Goal: Information Seeking & Learning: Learn about a topic

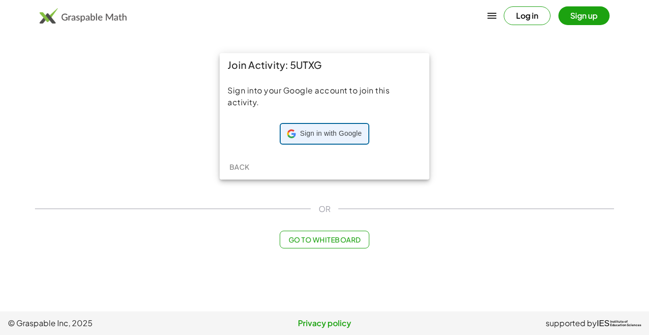
click at [314, 142] on div "Sign in with Google Sign in with Google. Opens in new tab" at bounding box center [324, 133] width 74 height 19
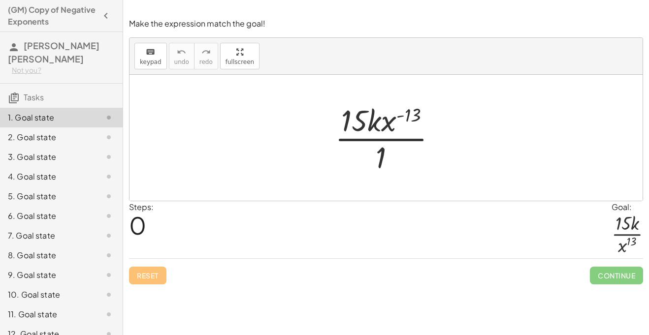
click at [409, 117] on div at bounding box center [390, 138] width 120 height 76
drag, startPoint x: 409, startPoint y: 119, endPoint x: 384, endPoint y: 122, distance: 25.3
click at [384, 122] on div at bounding box center [390, 138] width 120 height 76
drag, startPoint x: 411, startPoint y: 116, endPoint x: 383, endPoint y: 150, distance: 44.0
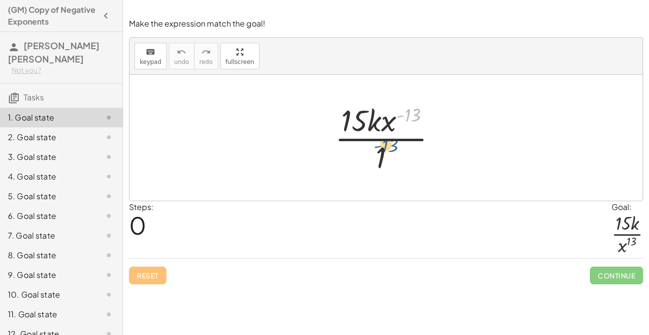
click at [383, 150] on div at bounding box center [390, 138] width 120 height 76
drag, startPoint x: 382, startPoint y: 154, endPoint x: 372, endPoint y: 116, distance: 39.0
click at [372, 116] on div at bounding box center [390, 138] width 120 height 76
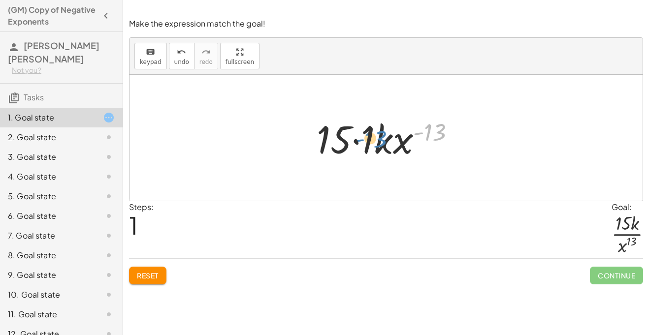
drag, startPoint x: 436, startPoint y: 132, endPoint x: 374, endPoint y: 138, distance: 62.8
click at [374, 138] on div at bounding box center [389, 138] width 156 height 51
drag, startPoint x: 437, startPoint y: 128, endPoint x: 342, endPoint y: 130, distance: 94.5
click at [342, 130] on div at bounding box center [389, 138] width 156 height 51
click at [361, 144] on div at bounding box center [389, 138] width 156 height 51
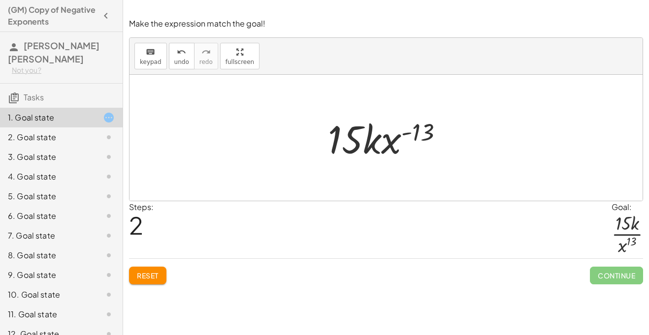
click at [394, 140] on div at bounding box center [389, 138] width 133 height 51
drag, startPoint x: 418, startPoint y: 125, endPoint x: 375, endPoint y: 139, distance: 45.0
click at [375, 139] on div at bounding box center [389, 138] width 133 height 51
click at [350, 138] on div at bounding box center [389, 138] width 133 height 51
drag, startPoint x: 434, startPoint y: 132, endPoint x: 372, endPoint y: 141, distance: 63.2
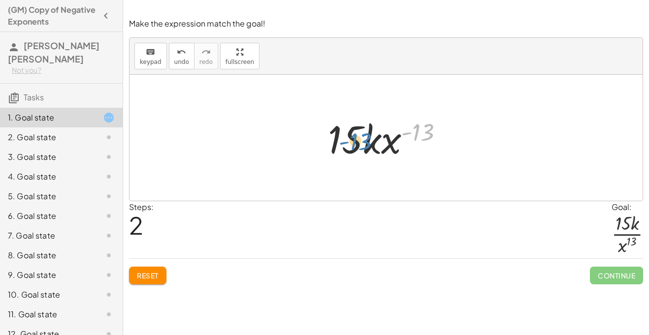
click at [372, 141] on div at bounding box center [389, 138] width 133 height 51
click at [161, 58] on button "keyboard keypad" at bounding box center [150, 56] width 32 height 27
click at [169, 60] on button "undo undo" at bounding box center [182, 56] width 26 height 27
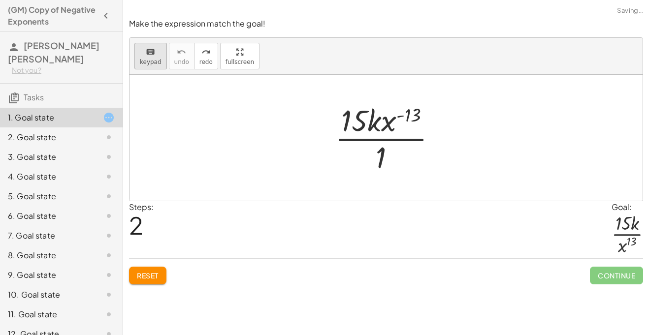
click at [154, 52] on div "keyboard" at bounding box center [151, 52] width 22 height 12
drag, startPoint x: 378, startPoint y: 137, endPoint x: 384, endPoint y: 150, distance: 14.3
click at [384, 150] on div at bounding box center [380, 157] width 10 height 34
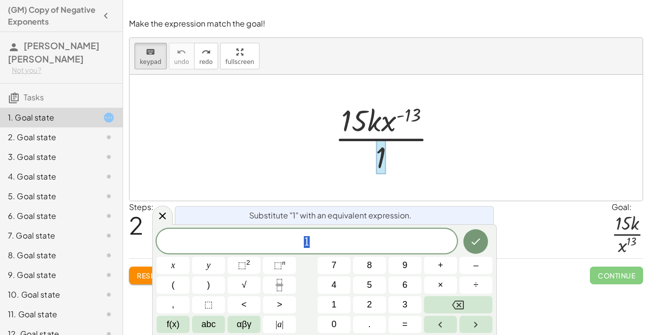
scroll to position [0, 0]
drag, startPoint x: 384, startPoint y: 150, endPoint x: 386, endPoint y: 123, distance: 27.1
click at [381, 139] on div "· 15 · k · x ( - 13 ) · 1" at bounding box center [381, 139] width 0 height 0
click at [386, 123] on div at bounding box center [390, 138] width 120 height 76
click at [390, 149] on div at bounding box center [390, 138] width 120 height 76
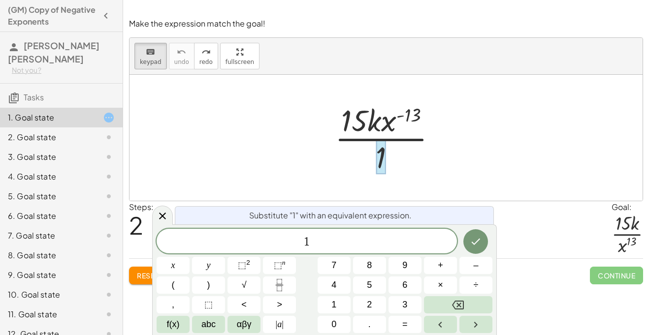
click at [387, 152] on div at bounding box center [390, 138] width 120 height 76
click at [474, 236] on icon "Done" at bounding box center [475, 242] width 12 height 12
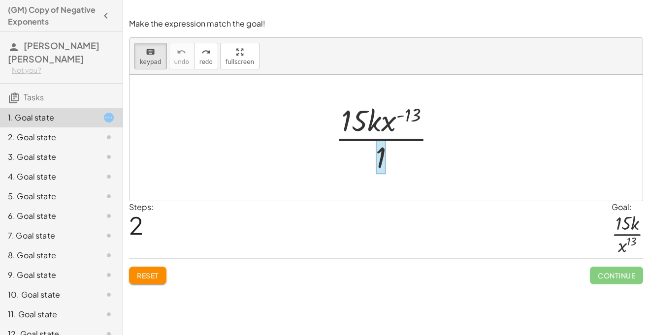
drag, startPoint x: 368, startPoint y: 128, endPoint x: 382, endPoint y: 155, distance: 29.7
click at [430, 130] on div at bounding box center [390, 138] width 120 height 76
click at [132, 49] on div "keyboard keypad undo undo redo redo fullscreen" at bounding box center [385, 56] width 513 height 37
click at [153, 52] on icon "keyboard" at bounding box center [150, 52] width 9 height 12
drag, startPoint x: 381, startPoint y: 157, endPoint x: 377, endPoint y: 130, distance: 27.4
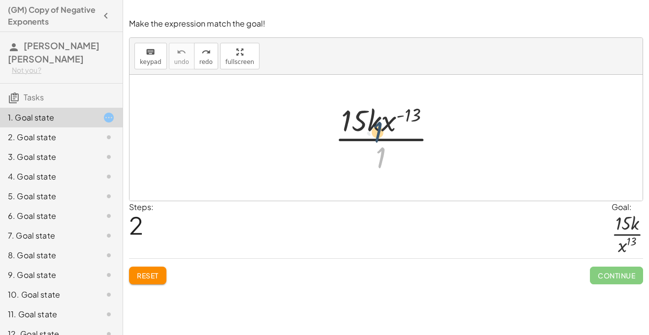
click at [377, 130] on div at bounding box center [390, 138] width 120 height 76
drag, startPoint x: 381, startPoint y: 164, endPoint x: 350, endPoint y: 124, distance: 50.9
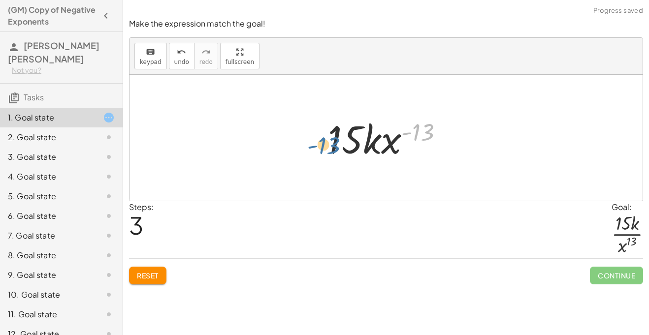
drag, startPoint x: 420, startPoint y: 131, endPoint x: 326, endPoint y: 145, distance: 95.4
click at [326, 145] on div at bounding box center [389, 138] width 133 height 51
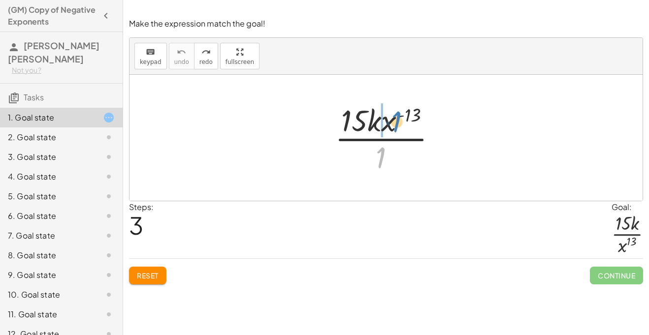
drag, startPoint x: 387, startPoint y: 153, endPoint x: 403, endPoint y: 119, distance: 37.2
click at [403, 119] on div at bounding box center [390, 138] width 120 height 76
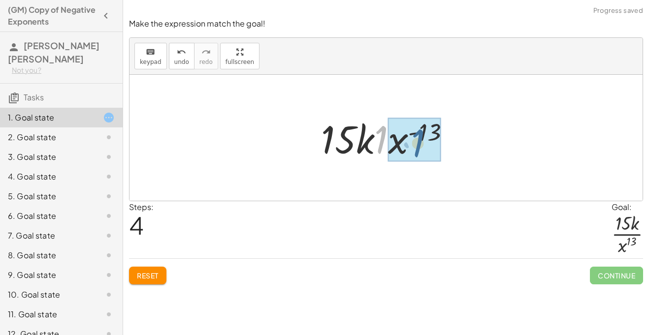
drag, startPoint x: 384, startPoint y: 127, endPoint x: 421, endPoint y: 130, distance: 37.1
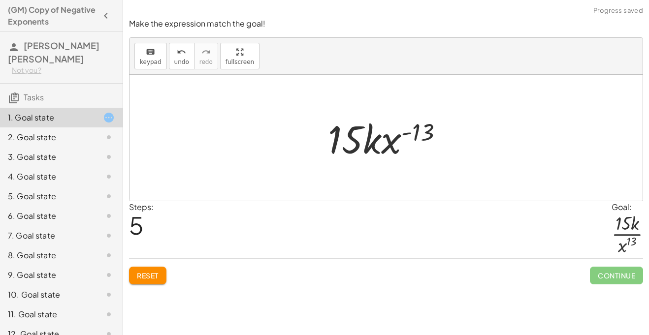
click at [406, 137] on div at bounding box center [389, 138] width 133 height 51
click at [181, 63] on span "undo" at bounding box center [181, 62] width 15 height 7
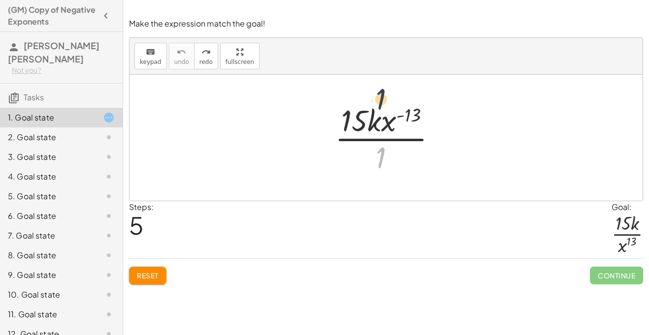
drag, startPoint x: 379, startPoint y: 157, endPoint x: 378, endPoint y: 96, distance: 61.0
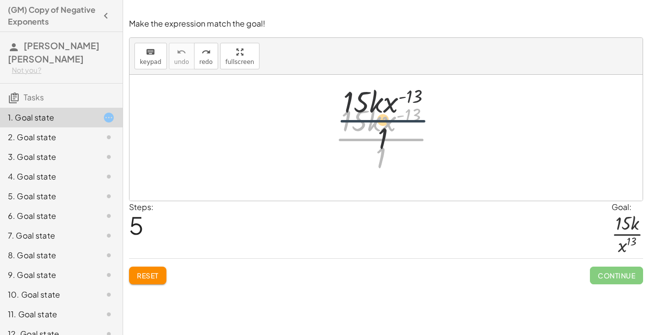
drag, startPoint x: 385, startPoint y: 147, endPoint x: 387, endPoint y: 116, distance: 31.6
click at [387, 116] on div at bounding box center [390, 138] width 120 height 76
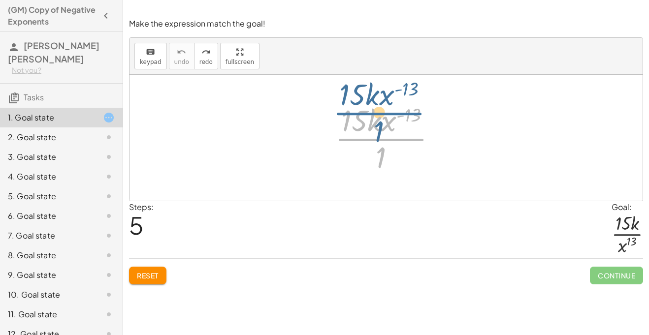
drag, startPoint x: 378, startPoint y: 148, endPoint x: 376, endPoint y: 122, distance: 26.2
click at [376, 122] on div at bounding box center [390, 138] width 120 height 76
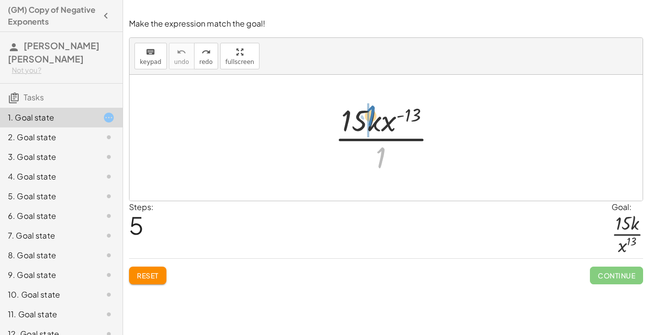
drag, startPoint x: 380, startPoint y: 160, endPoint x: 367, endPoint y: 118, distance: 44.2
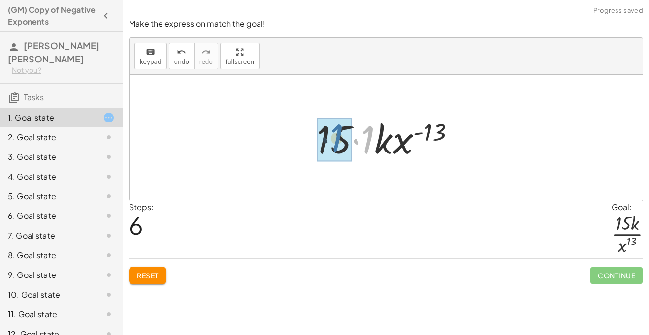
drag, startPoint x: 369, startPoint y: 133, endPoint x: 337, endPoint y: 132, distance: 31.5
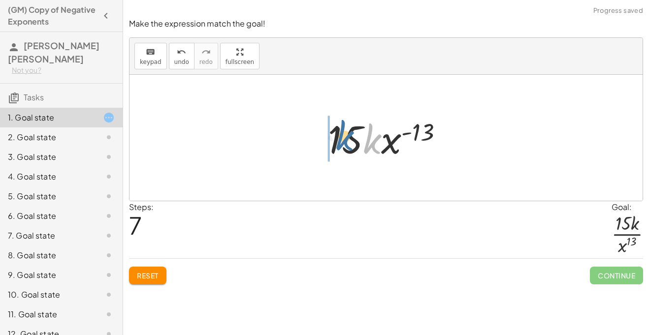
drag, startPoint x: 373, startPoint y: 138, endPoint x: 344, endPoint y: 134, distance: 28.7
click at [344, 134] on div at bounding box center [389, 138] width 133 height 51
drag, startPoint x: 340, startPoint y: 142, endPoint x: 381, endPoint y: 143, distance: 41.3
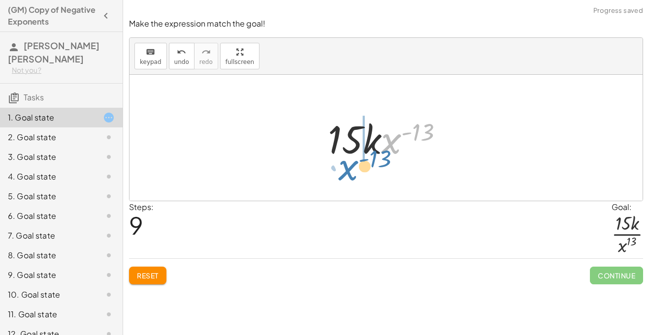
drag, startPoint x: 394, startPoint y: 141, endPoint x: 351, endPoint y: 167, distance: 50.4
click at [351, 167] on div "· 15 · k · x ( - 13 ) · 1 · 15 · 1 · k · x ( - 13 ) · 15 · k · x ( - 13 ) · k ·…" at bounding box center [385, 138] width 513 height 126
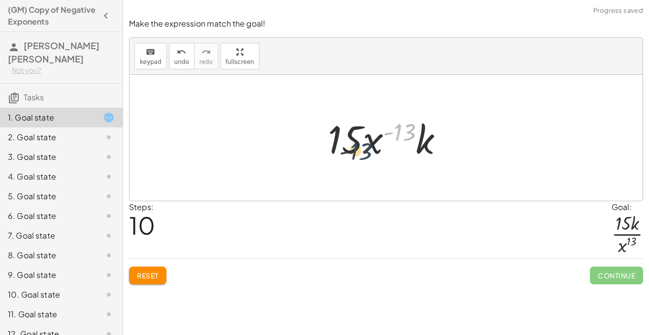
drag, startPoint x: 397, startPoint y: 123, endPoint x: 340, endPoint y: 135, distance: 58.4
click at [340, 135] on div at bounding box center [389, 138] width 133 height 51
drag, startPoint x: 351, startPoint y: 138, endPoint x: 373, endPoint y: 140, distance: 22.7
click at [373, 140] on div at bounding box center [389, 138] width 133 height 51
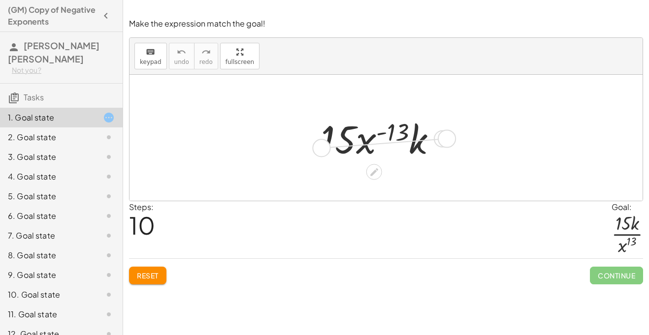
drag, startPoint x: 445, startPoint y: 137, endPoint x: 319, endPoint y: 147, distance: 126.8
click at [374, 139] on div "· 15 · x ( - 13 ) · k" at bounding box center [374, 139] width 0 height 0
drag, startPoint x: 394, startPoint y: 136, endPoint x: 305, endPoint y: 146, distance: 89.1
drag, startPoint x: 400, startPoint y: 135, endPoint x: 341, endPoint y: 146, distance: 60.1
click at [341, 146] on div at bounding box center [382, 138] width 133 height 51
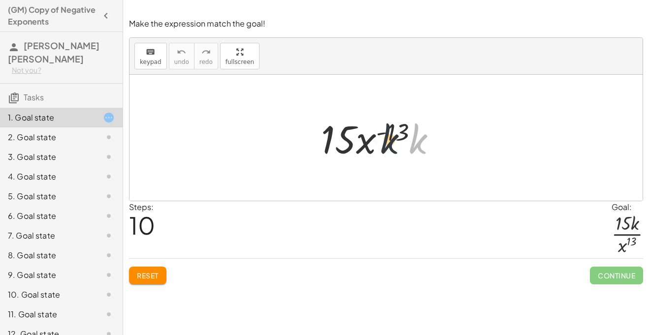
drag, startPoint x: 420, startPoint y: 144, endPoint x: 383, endPoint y: 144, distance: 36.4
click at [383, 144] on div at bounding box center [382, 138] width 133 height 51
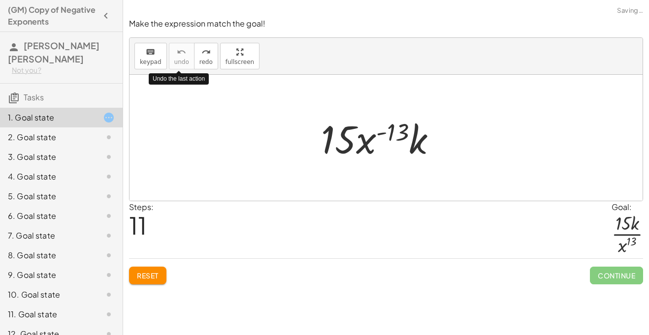
click at [172, 40] on div "keyboard keypad undo undo redo redo fullscreen Undo the last action" at bounding box center [385, 56] width 513 height 37
drag, startPoint x: 397, startPoint y: 133, endPoint x: 346, endPoint y: 138, distance: 50.4
click at [346, 138] on div at bounding box center [382, 138] width 133 height 51
drag, startPoint x: 427, startPoint y: 143, endPoint x: 379, endPoint y: 141, distance: 47.8
click at [379, 141] on div at bounding box center [382, 138] width 133 height 51
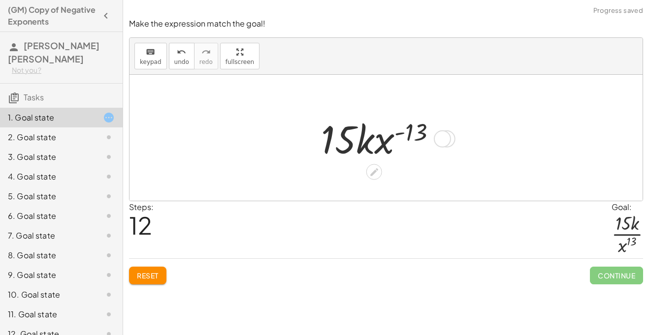
click at [376, 175] on icon at bounding box center [374, 172] width 10 height 10
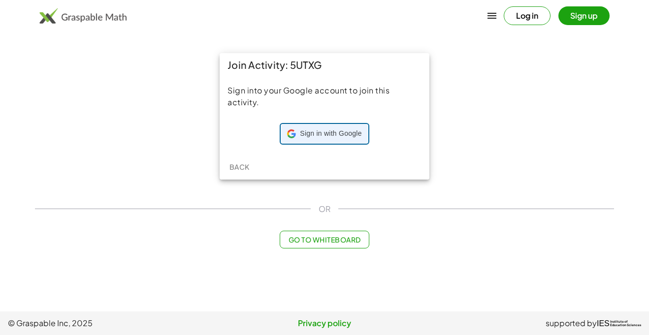
click at [300, 138] on span "Sign in with Google" at bounding box center [331, 134] width 62 height 10
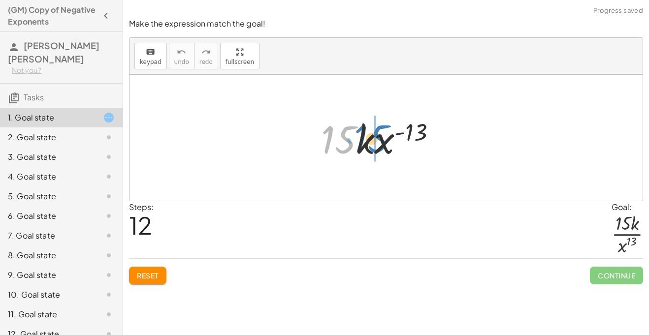
drag, startPoint x: 355, startPoint y: 148, endPoint x: 398, endPoint y: 147, distance: 42.8
click at [398, 147] on div at bounding box center [382, 138] width 133 height 51
drag, startPoint x: 427, startPoint y: 126, endPoint x: 357, endPoint y: 128, distance: 69.9
click at [357, 128] on div at bounding box center [382, 138] width 133 height 51
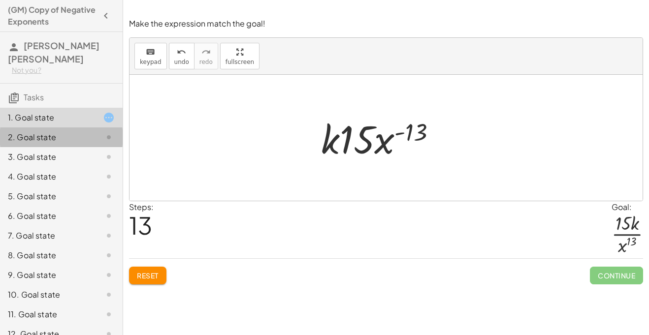
click at [91, 131] on div at bounding box center [101, 137] width 28 height 12
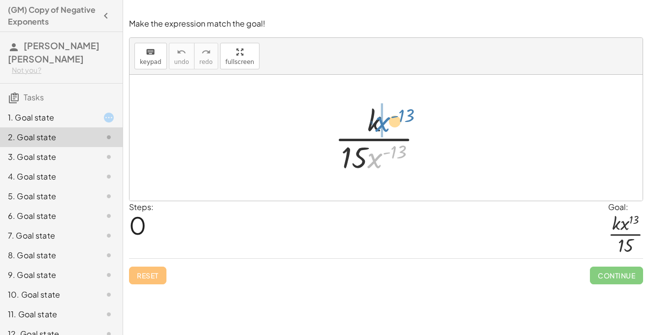
drag, startPoint x: 377, startPoint y: 158, endPoint x: 385, endPoint y: 122, distance: 37.3
click at [385, 122] on div at bounding box center [382, 138] width 105 height 76
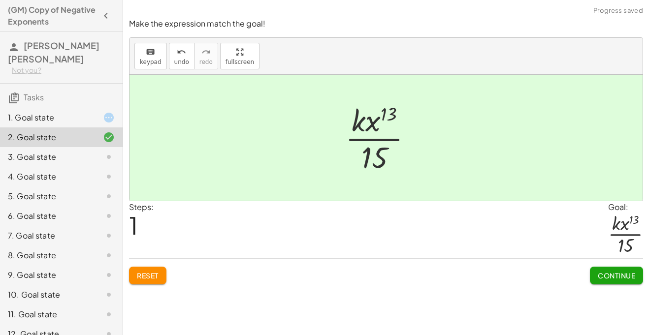
click at [605, 279] on span "Continue" at bounding box center [615, 275] width 37 height 9
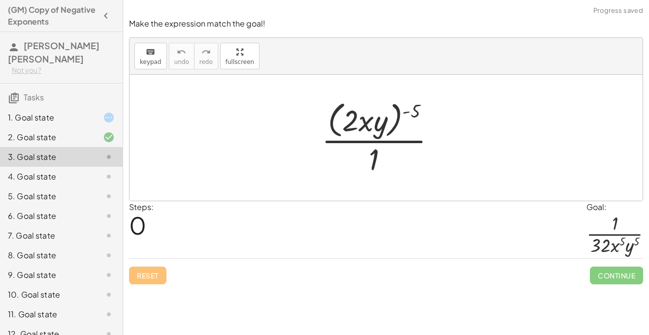
click at [94, 115] on div at bounding box center [101, 118] width 28 height 12
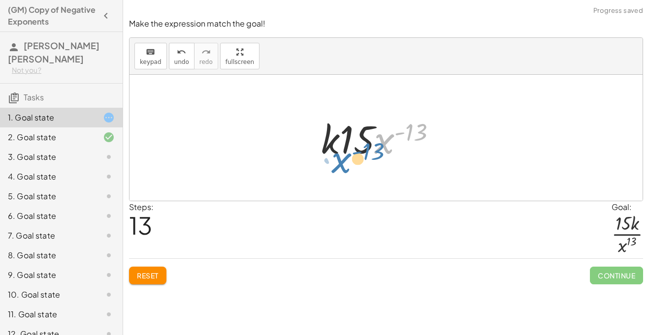
drag, startPoint x: 389, startPoint y: 138, endPoint x: 346, endPoint y: 155, distance: 46.1
click at [346, 155] on div at bounding box center [382, 138] width 133 height 51
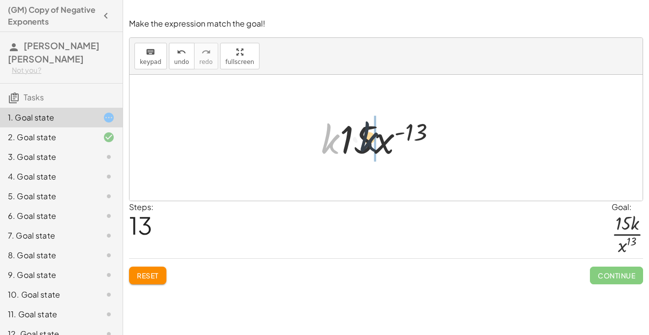
drag, startPoint x: 336, startPoint y: 144, endPoint x: 377, endPoint y: 143, distance: 41.9
click at [377, 143] on div at bounding box center [382, 138] width 133 height 51
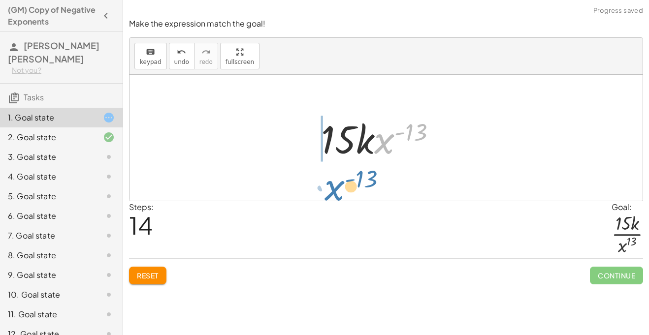
drag, startPoint x: 389, startPoint y: 143, endPoint x: 342, endPoint y: 189, distance: 65.8
click at [342, 189] on div "· 15 · k · x ( - 13 ) · 1 · 15 · 1 · k · x ( - 13 ) · 15 · k · x ( - 13 ) · k ·…" at bounding box center [385, 138] width 513 height 126
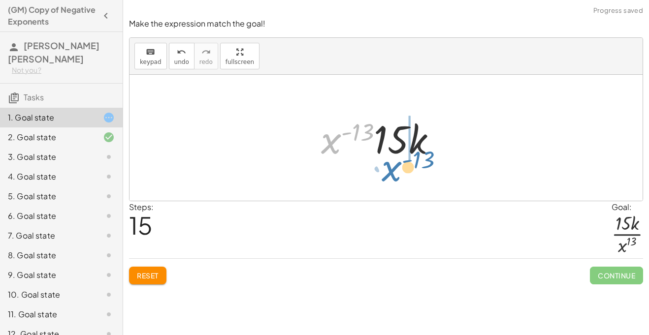
drag, startPoint x: 334, startPoint y: 152, endPoint x: 394, endPoint y: 179, distance: 65.6
click at [394, 179] on div "· 15 · k · x ( - 13 ) · 1 · 15 · 1 · k · x ( - 13 ) · 15 · k · x ( - 13 ) · k ·…" at bounding box center [385, 138] width 513 height 126
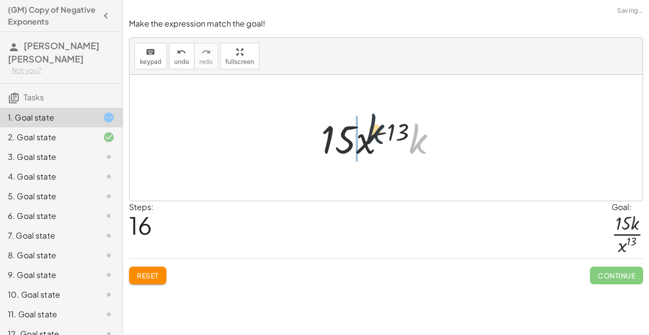
drag, startPoint x: 421, startPoint y: 147, endPoint x: 372, endPoint y: 137, distance: 50.3
click at [372, 137] on div at bounding box center [382, 138] width 133 height 51
click at [403, 132] on div at bounding box center [382, 138] width 133 height 51
click at [392, 138] on div at bounding box center [382, 138] width 133 height 51
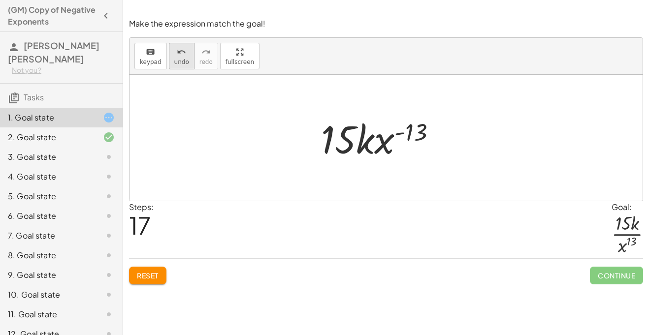
click at [179, 52] on icon "undo" at bounding box center [181, 52] width 9 height 12
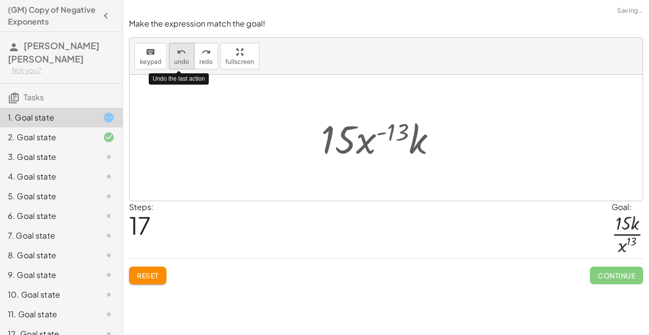
click at [179, 52] on icon "undo" at bounding box center [181, 52] width 9 height 12
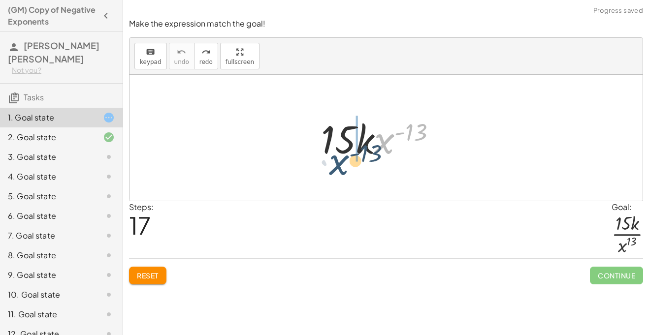
drag, startPoint x: 381, startPoint y: 138, endPoint x: 330, endPoint y: 160, distance: 56.4
click at [330, 160] on div at bounding box center [382, 138] width 133 height 51
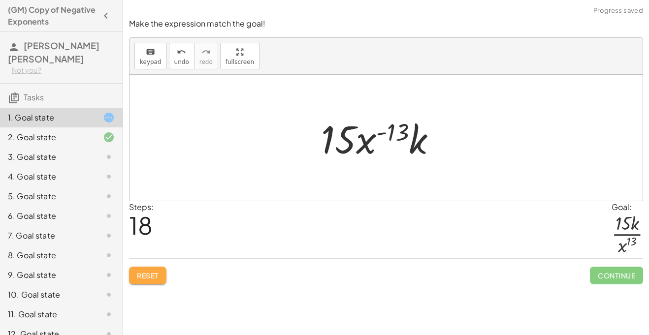
click at [142, 276] on span "Reset" at bounding box center [148, 275] width 22 height 9
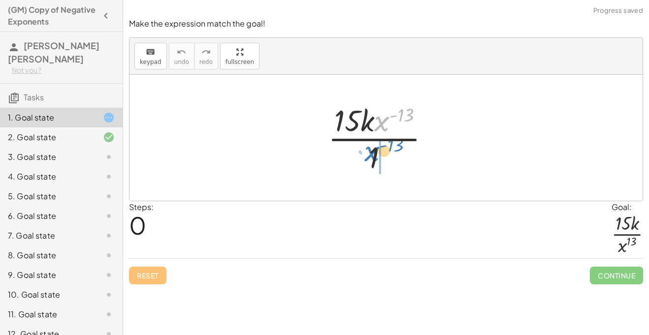
drag, startPoint x: 383, startPoint y: 119, endPoint x: 372, endPoint y: 150, distance: 33.5
click at [372, 150] on div at bounding box center [383, 138] width 120 height 76
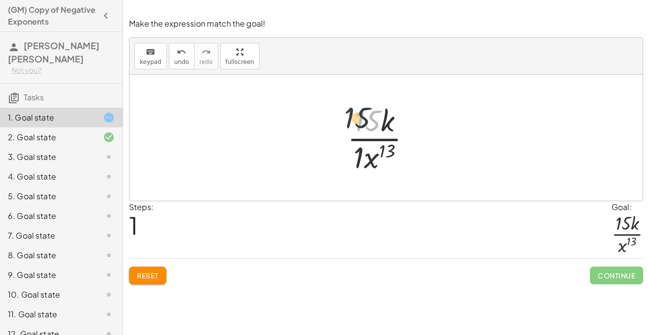
drag, startPoint x: 380, startPoint y: 122, endPoint x: 361, endPoint y: 118, distance: 19.7
click at [361, 118] on div at bounding box center [383, 138] width 82 height 76
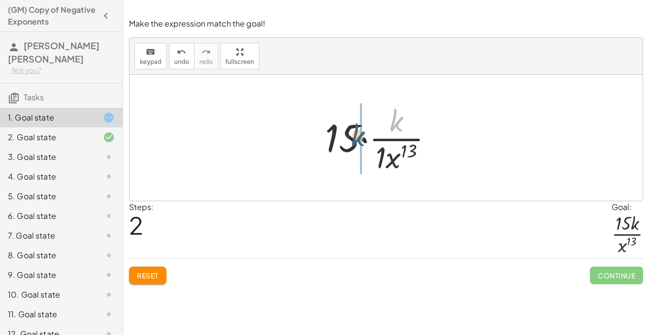
drag, startPoint x: 393, startPoint y: 122, endPoint x: 349, endPoint y: 136, distance: 46.2
click at [349, 136] on div at bounding box center [382, 138] width 125 height 76
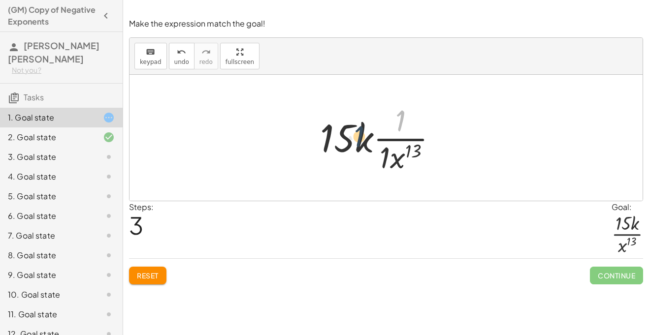
drag, startPoint x: 403, startPoint y: 111, endPoint x: 359, endPoint y: 127, distance: 47.2
click at [359, 127] on div at bounding box center [382, 138] width 135 height 76
drag, startPoint x: 359, startPoint y: 130, endPoint x: 397, endPoint y: 107, distance: 44.6
click at [397, 107] on div at bounding box center [382, 138] width 135 height 76
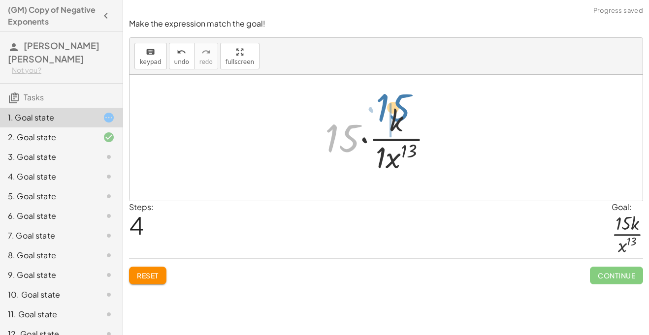
drag, startPoint x: 341, startPoint y: 135, endPoint x: 392, endPoint y: 104, distance: 59.2
click at [392, 104] on div at bounding box center [382, 138] width 125 height 76
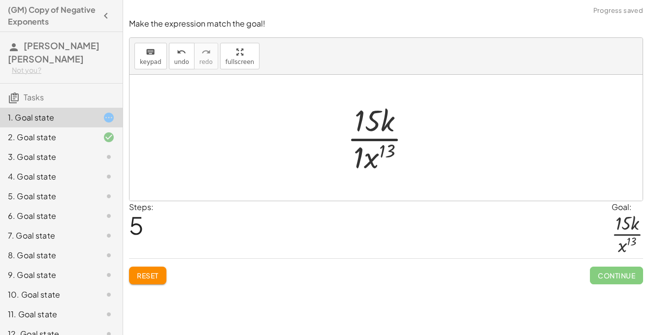
click at [362, 165] on div at bounding box center [383, 138] width 82 height 76
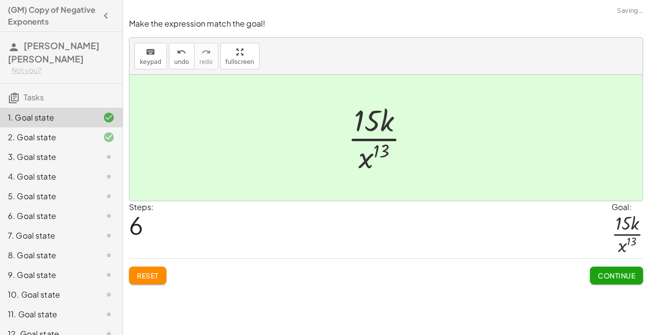
click at [610, 263] on div "Continue" at bounding box center [615, 272] width 53 height 26
click at [622, 278] on span "Continue" at bounding box center [615, 275] width 37 height 9
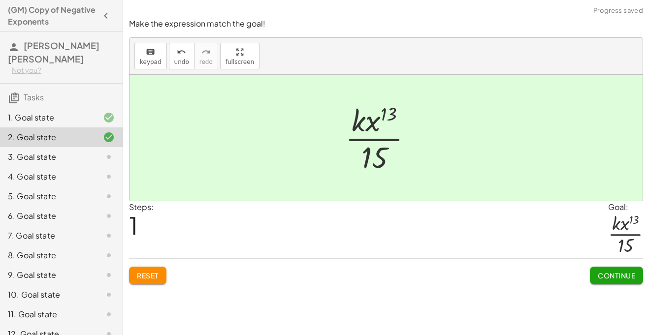
click at [594, 277] on button "Continue" at bounding box center [615, 276] width 53 height 18
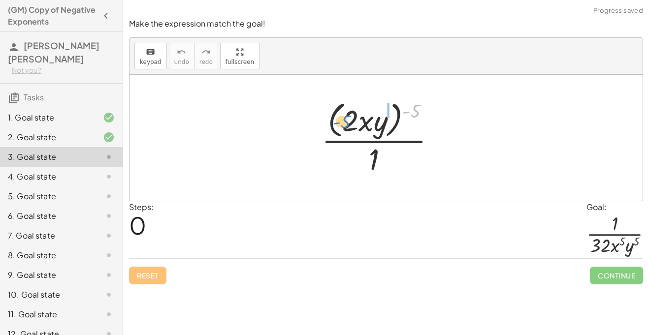
drag, startPoint x: 418, startPoint y: 107, endPoint x: 348, endPoint y: 118, distance: 70.7
click at [348, 118] on div at bounding box center [382, 137] width 132 height 80
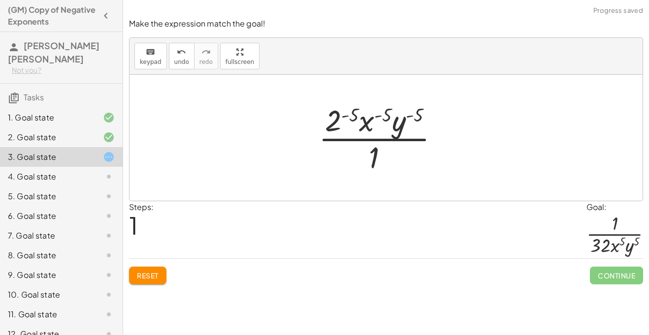
click at [399, 130] on div at bounding box center [382, 138] width 138 height 76
click at [404, 121] on div at bounding box center [382, 138] width 138 height 76
drag, startPoint x: 375, startPoint y: 156, endPoint x: 365, endPoint y: 156, distance: 10.3
click at [365, 156] on div at bounding box center [382, 138] width 138 height 76
click at [384, 112] on div at bounding box center [382, 138] width 138 height 76
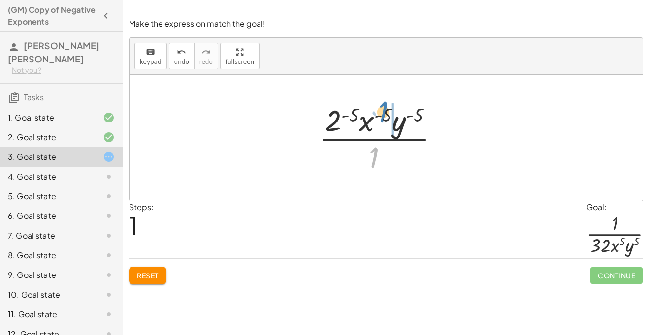
drag, startPoint x: 377, startPoint y: 156, endPoint x: 388, endPoint y: 118, distance: 39.5
click at [388, 118] on div at bounding box center [382, 138] width 138 height 76
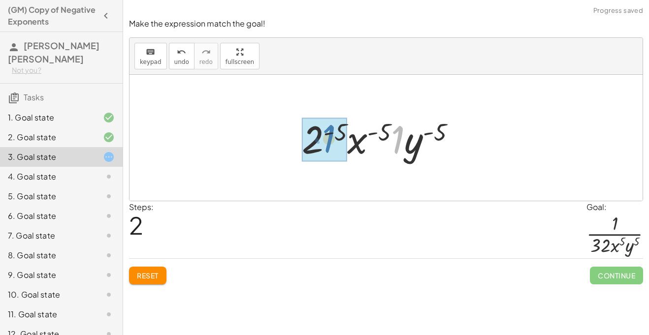
drag, startPoint x: 403, startPoint y: 136, endPoint x: 330, endPoint y: 135, distance: 72.3
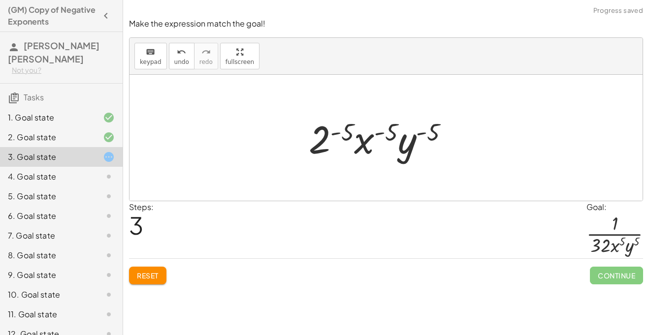
click at [346, 134] on div at bounding box center [383, 138] width 158 height 51
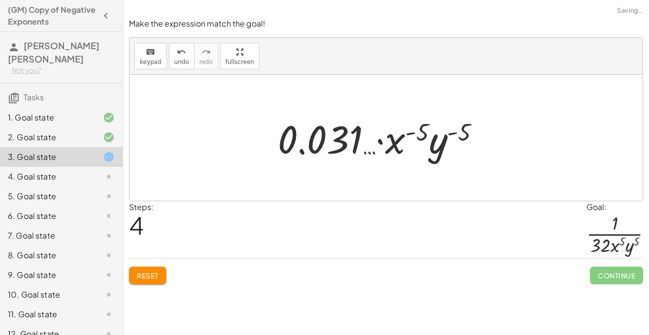
click at [413, 139] on div at bounding box center [383, 138] width 220 height 51
click at [403, 127] on div at bounding box center [383, 138] width 220 height 51
click at [403, 131] on div at bounding box center [383, 138] width 220 height 51
click at [380, 135] on div at bounding box center [383, 138] width 220 height 51
click at [150, 278] on span "Reset" at bounding box center [148, 275] width 22 height 9
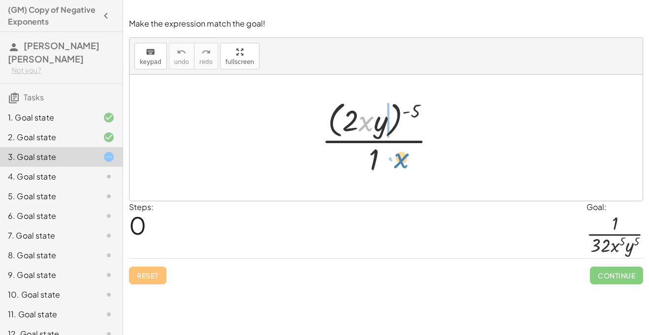
drag, startPoint x: 369, startPoint y: 125, endPoint x: 402, endPoint y: 162, distance: 49.8
click at [402, 162] on div at bounding box center [382, 137] width 132 height 80
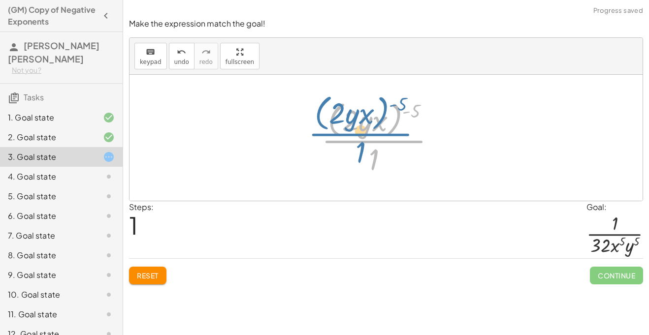
drag, startPoint x: 375, startPoint y: 133, endPoint x: 362, endPoint y: 126, distance: 15.0
click at [362, 126] on div at bounding box center [382, 137] width 132 height 80
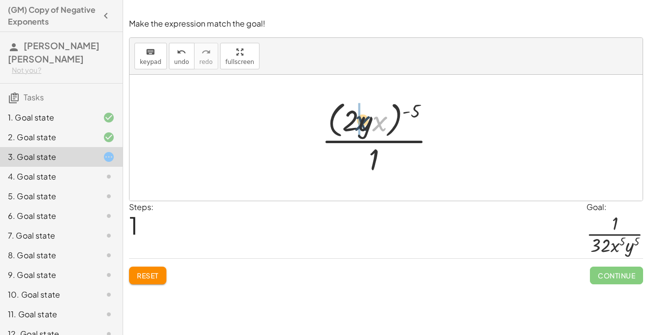
drag, startPoint x: 383, startPoint y: 120, endPoint x: 364, endPoint y: 119, distance: 19.7
click at [364, 119] on div at bounding box center [382, 137] width 132 height 80
drag, startPoint x: 418, startPoint y: 103, endPoint x: 381, endPoint y: 153, distance: 61.5
click at [381, 153] on div at bounding box center [382, 137] width 132 height 80
drag, startPoint x: 377, startPoint y: 154, endPoint x: 424, endPoint y: 106, distance: 67.2
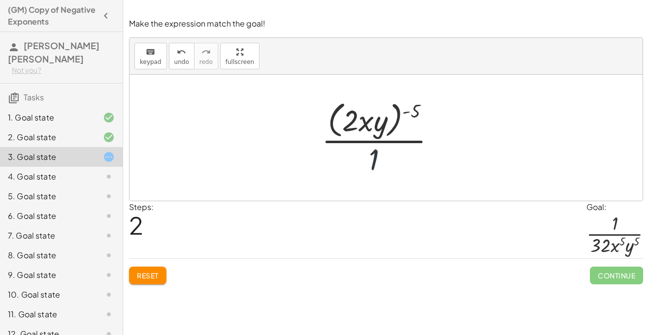
click at [424, 106] on div at bounding box center [382, 137] width 132 height 80
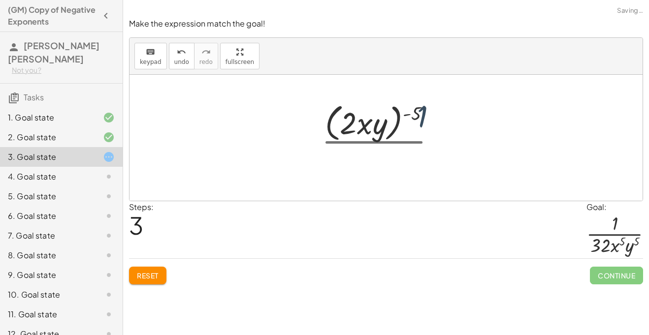
click at [424, 106] on div at bounding box center [385, 138] width 513 height 126
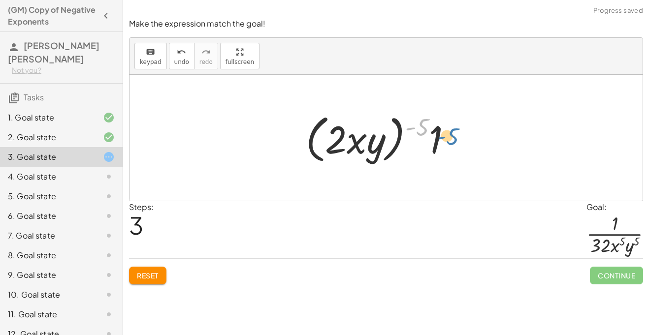
drag, startPoint x: 421, startPoint y: 130, endPoint x: 454, endPoint y: 138, distance: 33.9
click at [454, 138] on div at bounding box center [382, 138] width 163 height 57
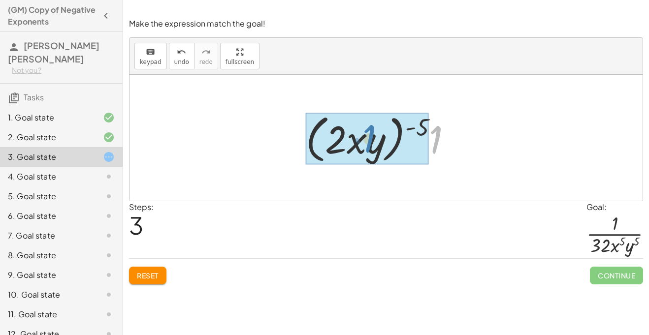
drag, startPoint x: 436, startPoint y: 138, endPoint x: 370, endPoint y: 137, distance: 66.4
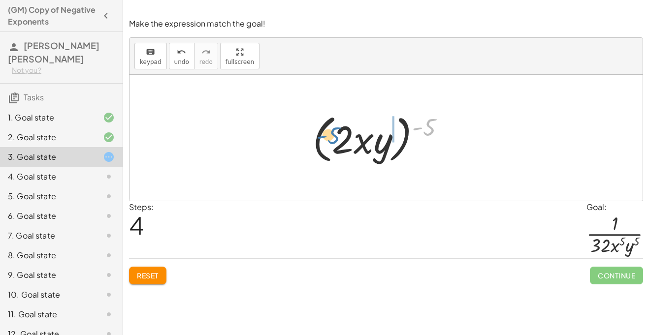
drag, startPoint x: 426, startPoint y: 122, endPoint x: 334, endPoint y: 130, distance: 92.4
click at [334, 130] on div at bounding box center [383, 138] width 150 height 57
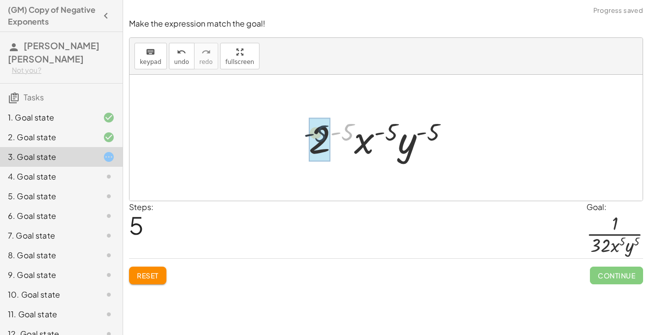
drag, startPoint x: 348, startPoint y: 131, endPoint x: 319, endPoint y: 132, distance: 29.6
click at [319, 132] on div at bounding box center [383, 138] width 220 height 51
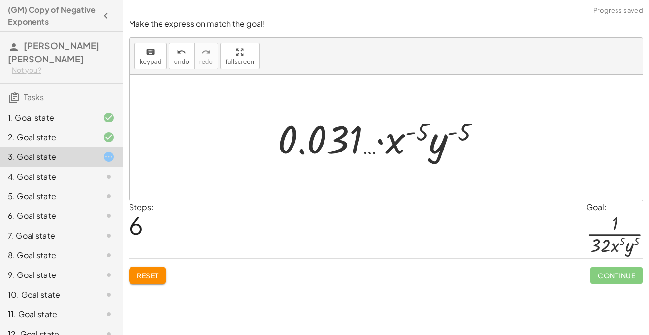
click at [136, 271] on button "Reset" at bounding box center [147, 276] width 37 height 18
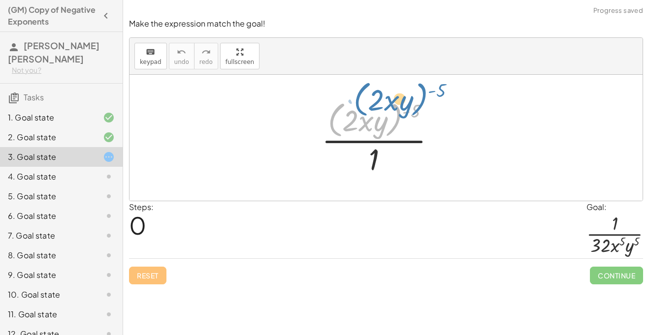
drag, startPoint x: 340, startPoint y: 127, endPoint x: 366, endPoint y: 104, distance: 34.2
click at [366, 104] on div at bounding box center [382, 137] width 132 height 80
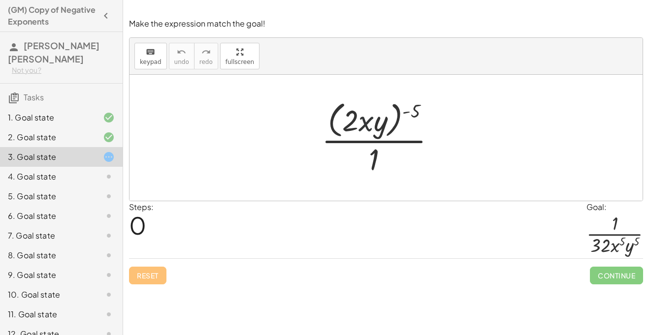
click at [363, 118] on div at bounding box center [382, 137] width 132 height 80
drag, startPoint x: 351, startPoint y: 119, endPoint x: 308, endPoint y: 132, distance: 45.3
drag, startPoint x: 348, startPoint y: 122, endPoint x: 301, endPoint y: 139, distance: 49.8
drag, startPoint x: 374, startPoint y: 154, endPoint x: 310, endPoint y: 136, distance: 65.9
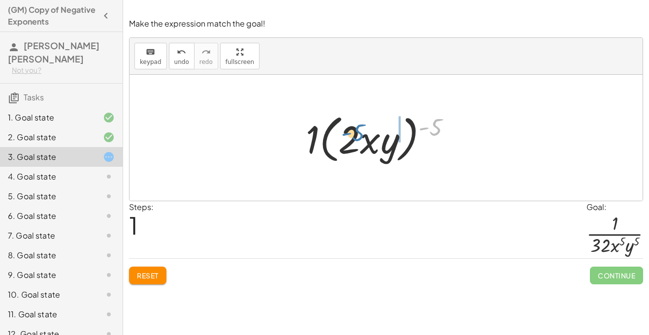
drag, startPoint x: 429, startPoint y: 122, endPoint x: 355, endPoint y: 129, distance: 74.2
click at [355, 129] on div at bounding box center [382, 138] width 163 height 57
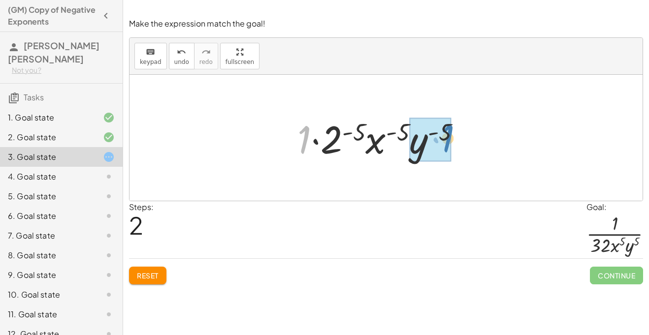
drag, startPoint x: 304, startPoint y: 139, endPoint x: 447, endPoint y: 137, distance: 143.2
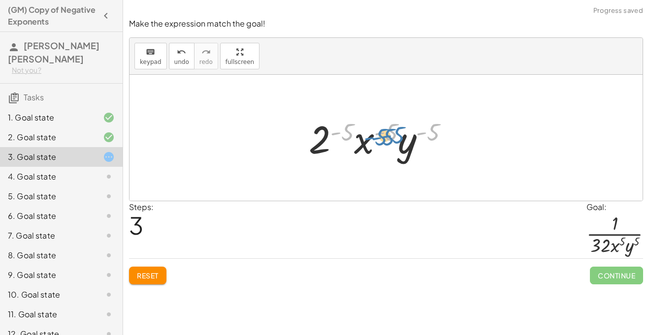
drag, startPoint x: 447, startPoint y: 137, endPoint x: 407, endPoint y: 140, distance: 40.4
click at [407, 140] on div at bounding box center [383, 138] width 158 height 51
drag, startPoint x: 396, startPoint y: 132, endPoint x: 319, endPoint y: 126, distance: 77.5
click at [319, 126] on div at bounding box center [383, 138] width 158 height 51
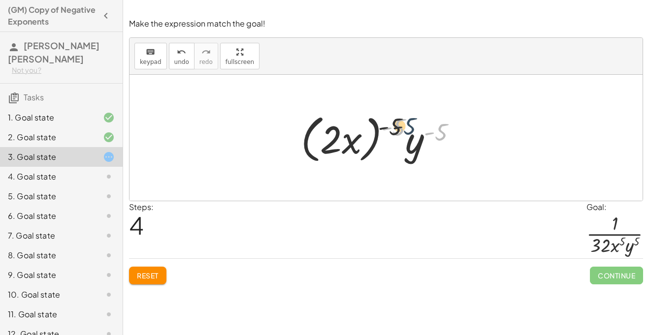
drag, startPoint x: 438, startPoint y: 133, endPoint x: 399, endPoint y: 126, distance: 40.0
click at [399, 126] on div at bounding box center [382, 138] width 173 height 57
drag, startPoint x: 395, startPoint y: 128, endPoint x: 343, endPoint y: 140, distance: 53.5
click at [343, 140] on div at bounding box center [382, 138] width 173 height 57
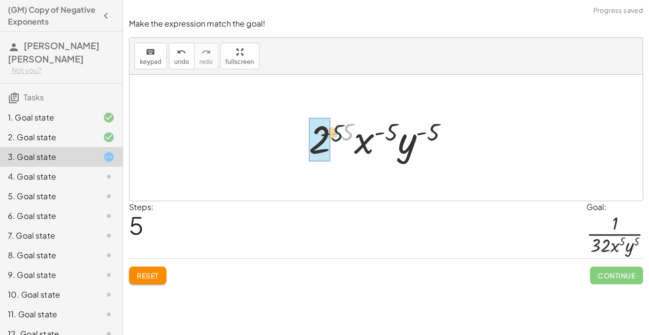
drag, startPoint x: 344, startPoint y: 131, endPoint x: 324, endPoint y: 133, distance: 20.3
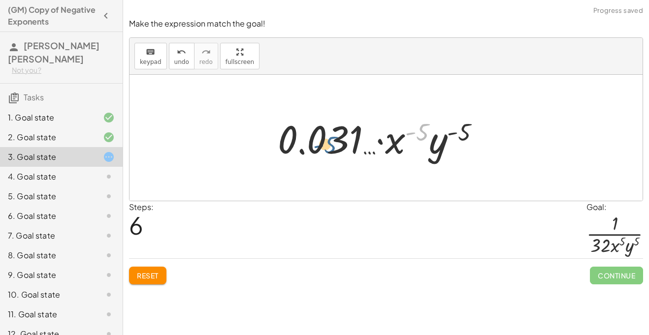
drag, startPoint x: 418, startPoint y: 126, endPoint x: 324, endPoint y: 138, distance: 94.7
click at [324, 138] on div at bounding box center [383, 138] width 220 height 51
drag, startPoint x: 466, startPoint y: 131, endPoint x: 434, endPoint y: 127, distance: 32.7
click at [434, 127] on div at bounding box center [383, 138] width 220 height 51
click at [144, 271] on button "Reset" at bounding box center [147, 276] width 37 height 18
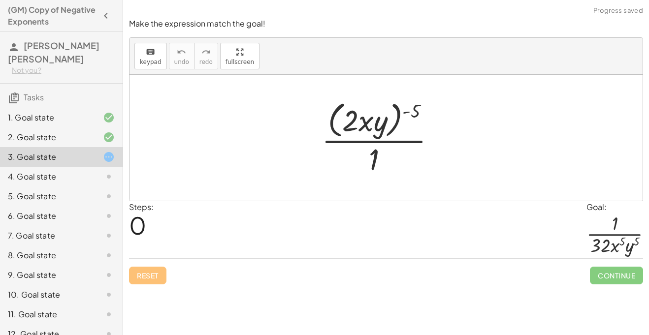
click at [144, 271] on div "Reset Continue" at bounding box center [386, 271] width 514 height 26
drag, startPoint x: 405, startPoint y: 112, endPoint x: 334, endPoint y: 124, distance: 72.8
click at [334, 124] on div at bounding box center [382, 137] width 132 height 80
drag, startPoint x: 412, startPoint y: 118, endPoint x: 362, endPoint y: 119, distance: 50.2
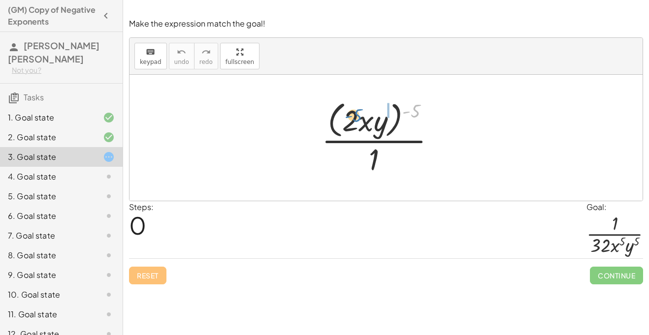
click at [362, 119] on div at bounding box center [382, 137] width 132 height 80
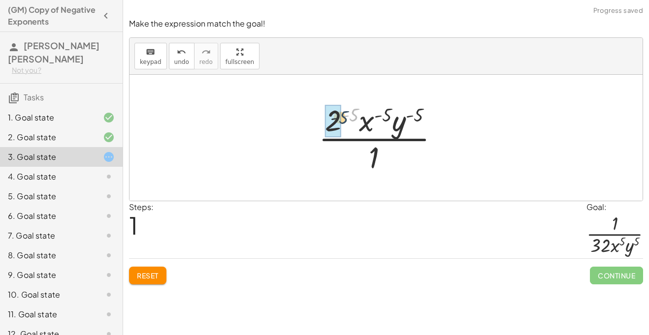
drag, startPoint x: 352, startPoint y: 115, endPoint x: 341, endPoint y: 119, distance: 12.4
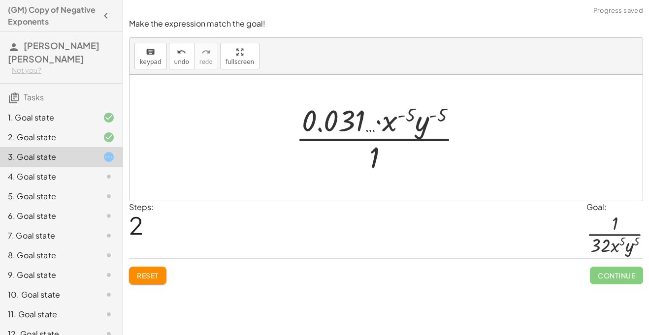
click at [145, 287] on div "Make the expression match the goal! keyboard keypad undo undo redo redo fullscr…" at bounding box center [386, 151] width 526 height 278
click at [139, 280] on button "Reset" at bounding box center [147, 276] width 37 height 18
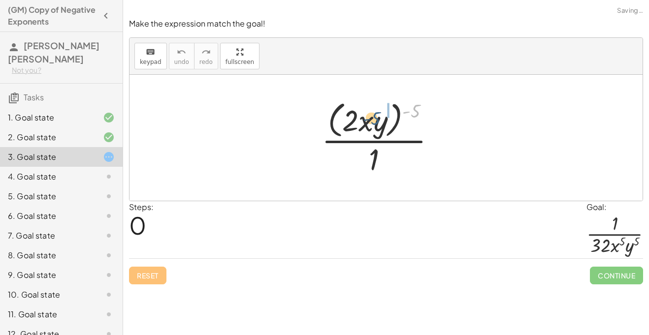
drag, startPoint x: 416, startPoint y: 115, endPoint x: 376, endPoint y: 123, distance: 41.0
click at [376, 123] on div at bounding box center [382, 137] width 132 height 80
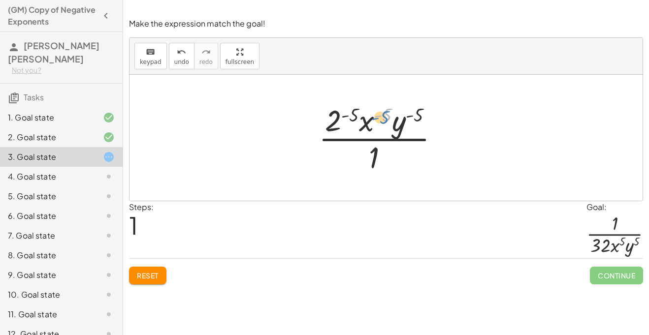
click at [382, 118] on div at bounding box center [382, 138] width 138 height 76
drag, startPoint x: 365, startPoint y: 125, endPoint x: 395, endPoint y: 155, distance: 42.1
click at [395, 155] on div at bounding box center [382, 138] width 138 height 76
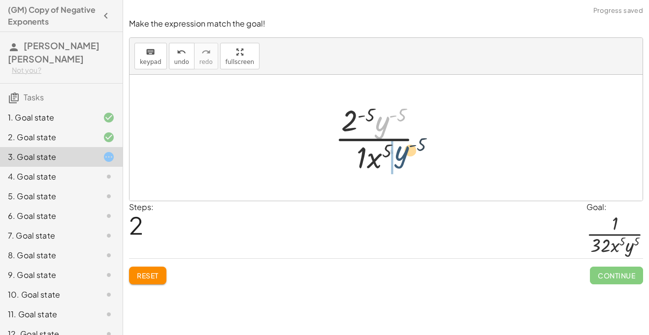
drag, startPoint x: 383, startPoint y: 128, endPoint x: 403, endPoint y: 162, distance: 39.5
click at [403, 162] on div at bounding box center [382, 138] width 105 height 76
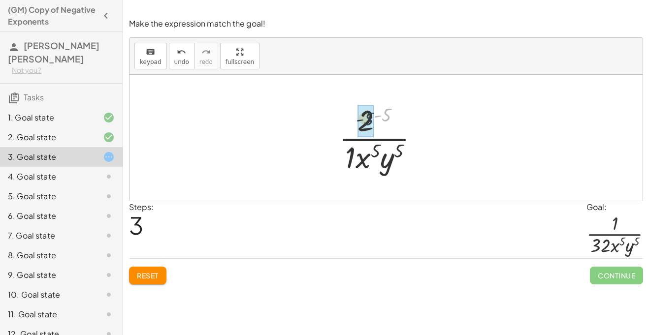
drag, startPoint x: 386, startPoint y: 113, endPoint x: 366, endPoint y: 118, distance: 20.8
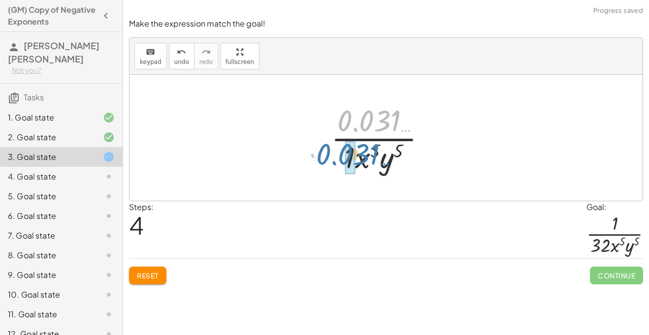
drag, startPoint x: 366, startPoint y: 119, endPoint x: 343, endPoint y: 153, distance: 40.9
click at [343, 153] on div at bounding box center [382, 138] width 113 height 76
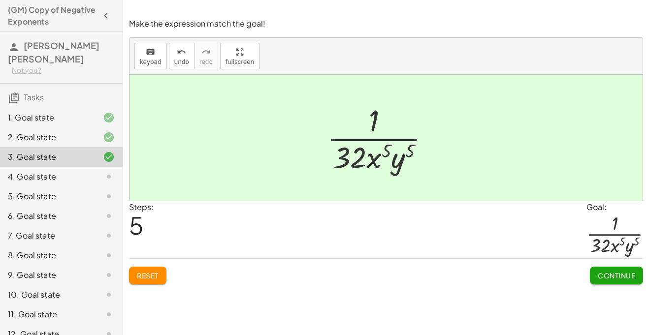
click at [630, 270] on button "Continue" at bounding box center [615, 276] width 53 height 18
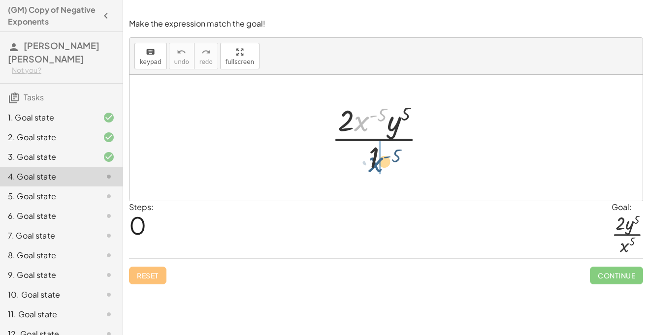
drag, startPoint x: 361, startPoint y: 119, endPoint x: 375, endPoint y: 160, distance: 43.7
click at [375, 160] on div at bounding box center [382, 138] width 112 height 76
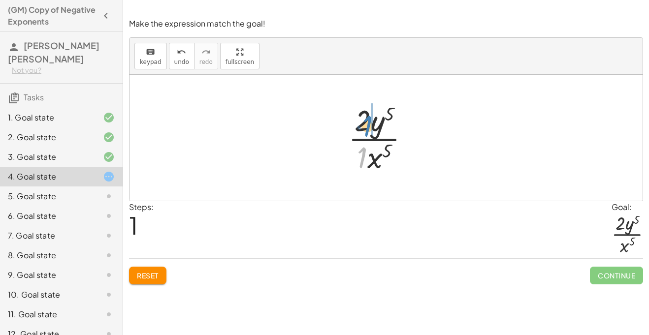
drag, startPoint x: 360, startPoint y: 157, endPoint x: 364, endPoint y: 126, distance: 30.8
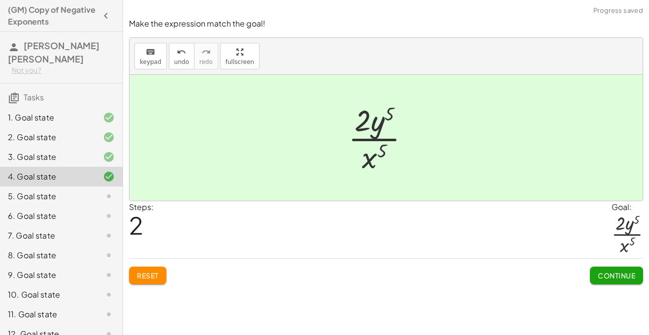
click at [627, 275] on span "Continue" at bounding box center [615, 275] width 37 height 9
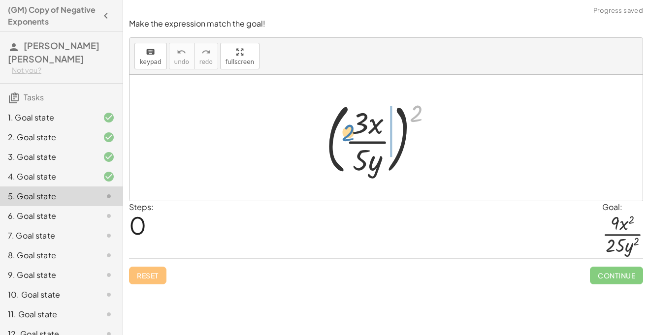
drag, startPoint x: 418, startPoint y: 110, endPoint x: 349, endPoint y: 129, distance: 72.0
click at [349, 129] on div at bounding box center [383, 138] width 124 height 82
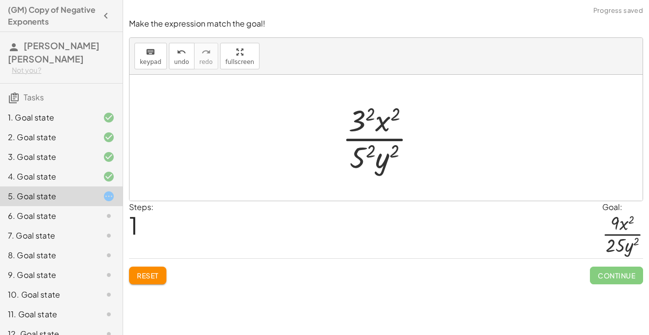
click at [371, 153] on div at bounding box center [383, 138] width 92 height 76
click at [364, 119] on div at bounding box center [382, 138] width 95 height 76
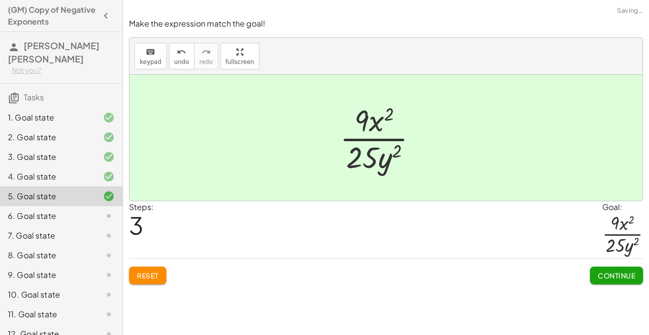
click at [601, 272] on span "Continue" at bounding box center [615, 275] width 37 height 9
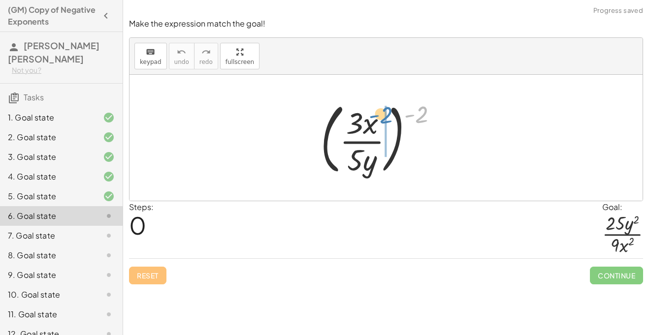
drag, startPoint x: 417, startPoint y: 109, endPoint x: 382, endPoint y: 110, distance: 35.4
click at [382, 110] on div at bounding box center [382, 138] width 135 height 82
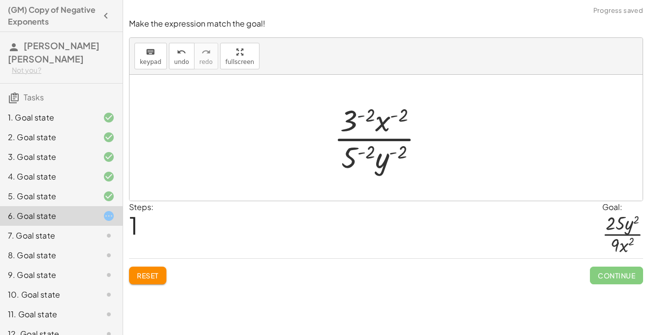
click at [363, 109] on div at bounding box center [383, 138] width 108 height 76
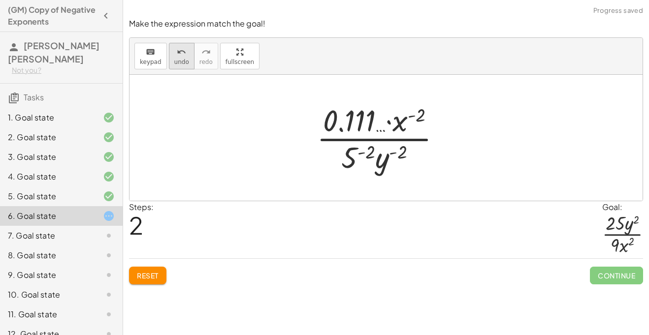
click at [174, 65] on button "undo undo" at bounding box center [182, 56] width 26 height 27
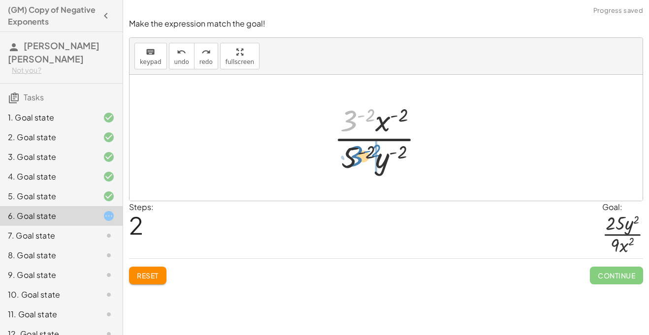
drag, startPoint x: 347, startPoint y: 116, endPoint x: 353, endPoint y: 152, distance: 36.3
click at [353, 152] on div at bounding box center [383, 138] width 108 height 76
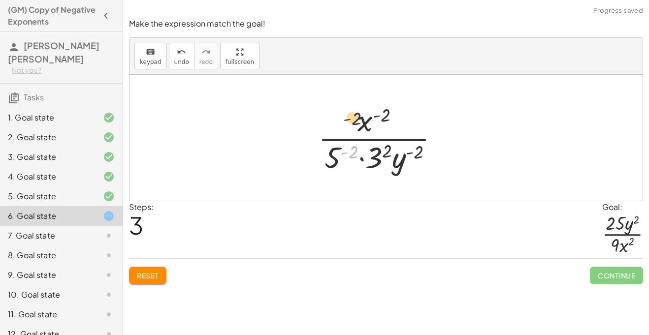
drag, startPoint x: 341, startPoint y: 154, endPoint x: 345, endPoint y: 117, distance: 36.6
click at [345, 117] on div at bounding box center [382, 138] width 139 height 76
drag, startPoint x: 328, startPoint y: 152, endPoint x: 329, endPoint y: 121, distance: 31.0
click at [329, 121] on div at bounding box center [382, 138] width 139 height 76
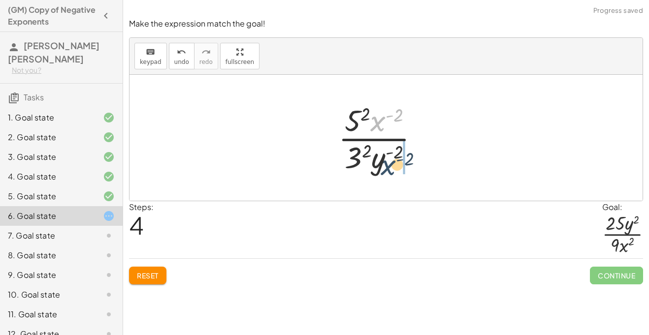
drag, startPoint x: 379, startPoint y: 124, endPoint x: 390, endPoint y: 171, distance: 48.0
click at [390, 171] on div at bounding box center [382, 138] width 98 height 76
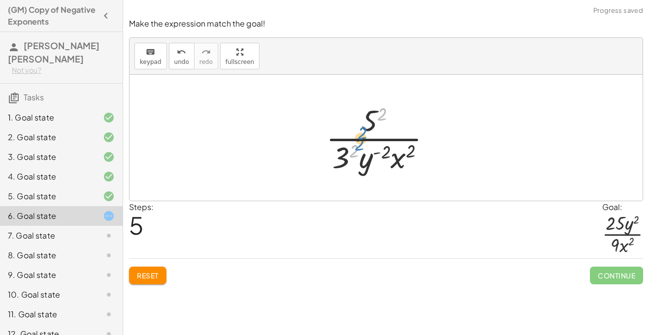
click at [359, 156] on div at bounding box center [382, 138] width 123 height 76
drag, startPoint x: 362, startPoint y: 167, endPoint x: 389, endPoint y: 126, distance: 49.1
click at [389, 126] on div at bounding box center [382, 138] width 123 height 76
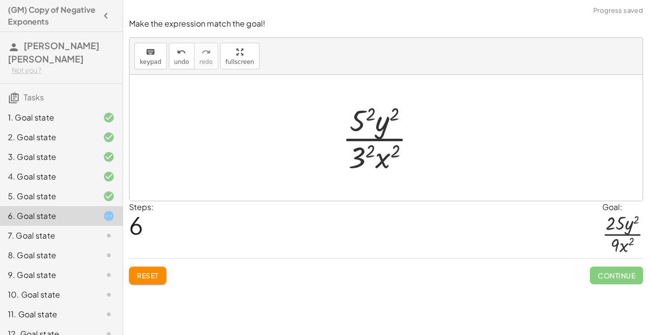
click at [365, 153] on div at bounding box center [383, 138] width 92 height 76
click at [350, 120] on div at bounding box center [382, 138] width 89 height 76
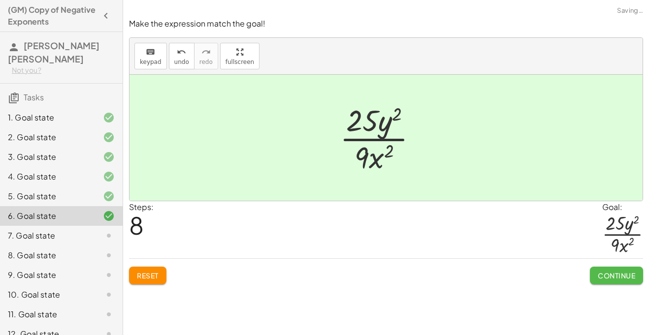
click at [597, 280] on button "Continue" at bounding box center [615, 276] width 53 height 18
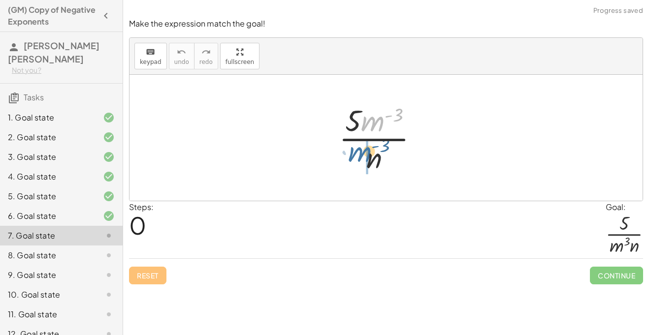
drag, startPoint x: 380, startPoint y: 124, endPoint x: 365, endPoint y: 157, distance: 35.9
click at [365, 157] on div at bounding box center [382, 138] width 97 height 76
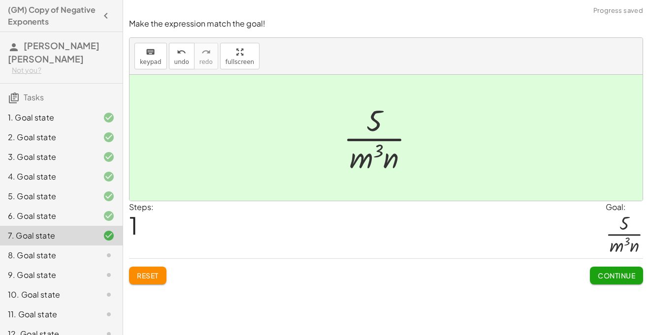
click at [612, 276] on span "Continue" at bounding box center [615, 275] width 37 height 9
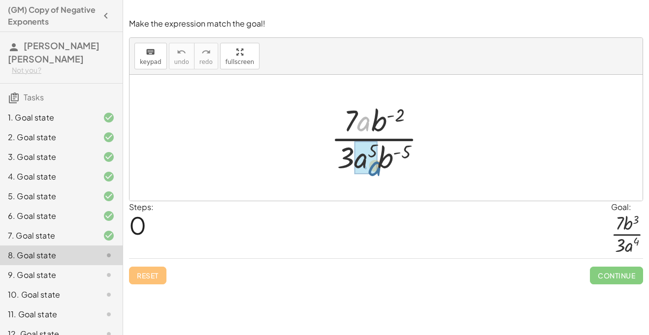
drag, startPoint x: 370, startPoint y: 120, endPoint x: 381, endPoint y: 166, distance: 47.6
click at [381, 166] on div at bounding box center [382, 138] width 113 height 76
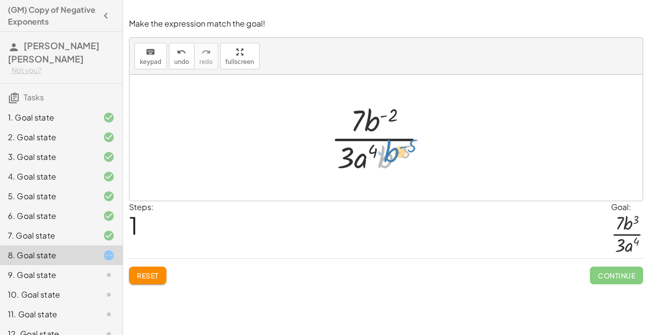
drag, startPoint x: 391, startPoint y: 162, endPoint x: 401, endPoint y: 165, distance: 10.1
click at [401, 165] on div at bounding box center [383, 138] width 114 height 76
drag, startPoint x: 374, startPoint y: 120, endPoint x: 407, endPoint y: 155, distance: 48.4
click at [407, 155] on div at bounding box center [383, 138] width 114 height 76
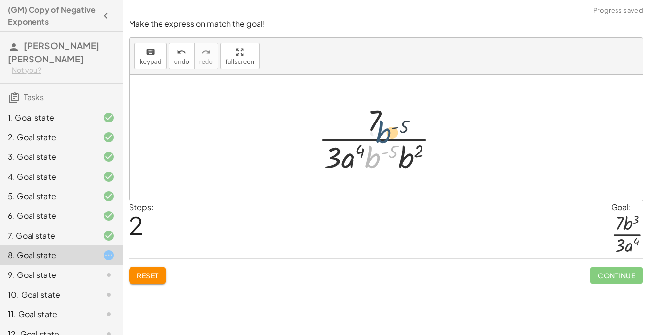
drag, startPoint x: 375, startPoint y: 156, endPoint x: 388, endPoint y: 129, distance: 29.5
click at [388, 129] on div at bounding box center [382, 138] width 139 height 76
drag, startPoint x: 372, startPoint y: 164, endPoint x: 391, endPoint y: 133, distance: 36.5
click at [391, 133] on div at bounding box center [382, 138] width 139 height 76
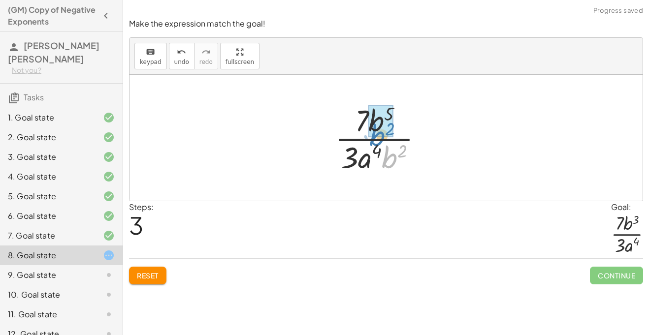
drag, startPoint x: 390, startPoint y: 166, endPoint x: 377, endPoint y: 144, distance: 25.3
click at [377, 144] on div at bounding box center [383, 138] width 106 height 76
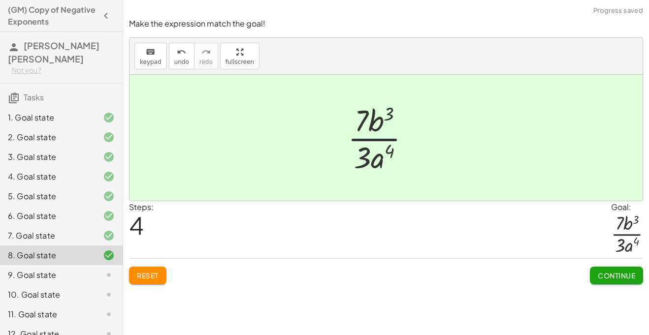
click at [603, 277] on span "Continue" at bounding box center [615, 275] width 37 height 9
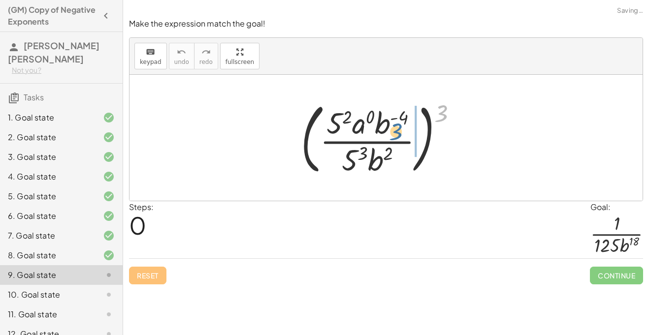
drag, startPoint x: 439, startPoint y: 117, endPoint x: 394, endPoint y: 137, distance: 49.6
click at [394, 137] on div at bounding box center [383, 138] width 174 height 82
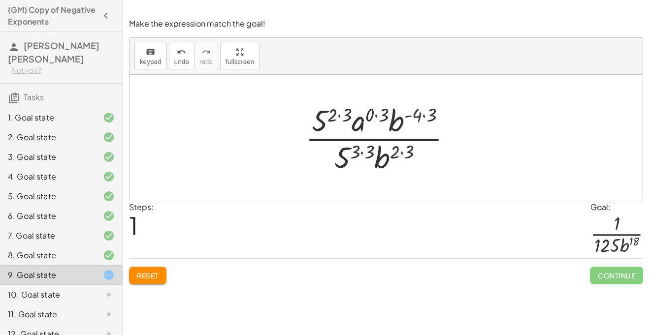
click at [359, 129] on div at bounding box center [382, 138] width 164 height 76
click at [377, 111] on div at bounding box center [382, 138] width 164 height 76
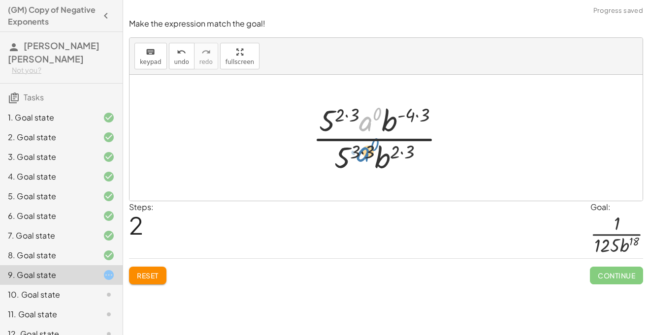
drag, startPoint x: 369, startPoint y: 118, endPoint x: 362, endPoint y: 130, distance: 14.1
click at [362, 130] on div at bounding box center [383, 138] width 150 height 76
click at [144, 49] on div "keyboard" at bounding box center [151, 52] width 22 height 12
click at [144, 267] on button "Reset" at bounding box center [147, 276] width 37 height 18
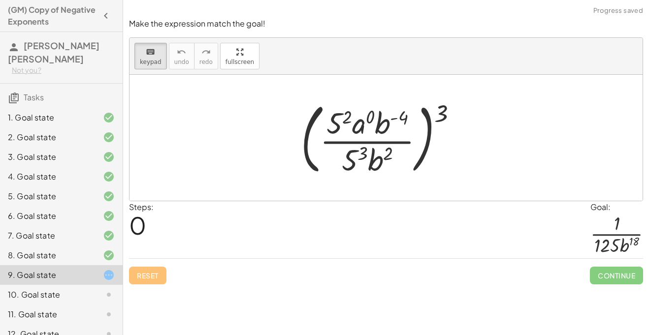
drag, startPoint x: 437, startPoint y: 111, endPoint x: 344, endPoint y: 135, distance: 96.1
click at [440, 158] on div at bounding box center [383, 138] width 174 height 82
click at [439, 42] on div "keyboard keypad undo undo redo redo fullscreen" at bounding box center [385, 56] width 513 height 37
click at [162, 62] on button "keyboard keypad" at bounding box center [150, 56] width 32 height 27
click at [429, 111] on div at bounding box center [383, 138] width 174 height 82
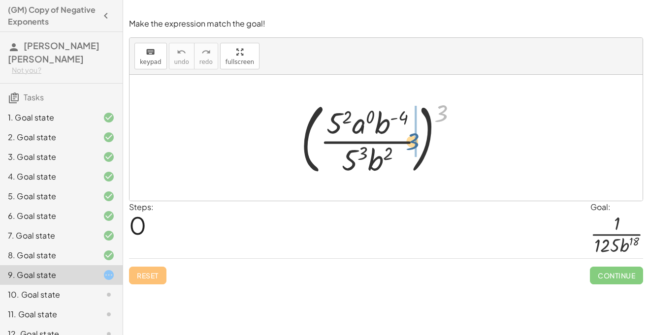
drag, startPoint x: 437, startPoint y: 112, endPoint x: 408, endPoint y: 141, distance: 40.7
click at [408, 141] on div at bounding box center [383, 138] width 174 height 82
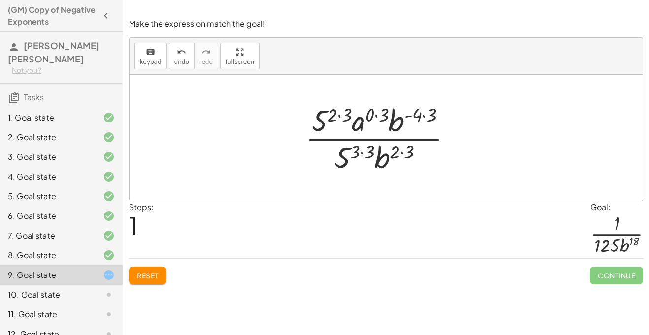
click at [353, 151] on div at bounding box center [382, 138] width 164 height 76
click at [366, 152] on div at bounding box center [382, 138] width 164 height 76
click at [366, 151] on div at bounding box center [382, 138] width 164 height 76
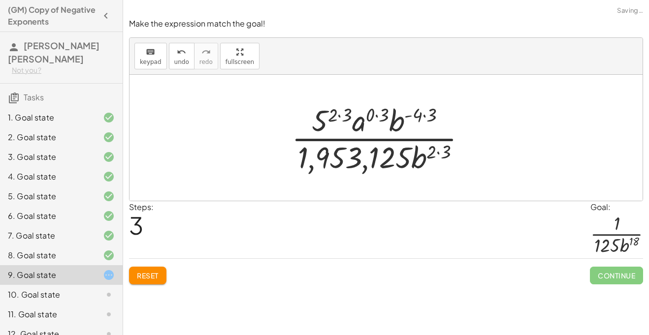
click at [353, 148] on div at bounding box center [382, 138] width 192 height 76
drag, startPoint x: 398, startPoint y: 123, endPoint x: 427, endPoint y: 157, distance: 44.4
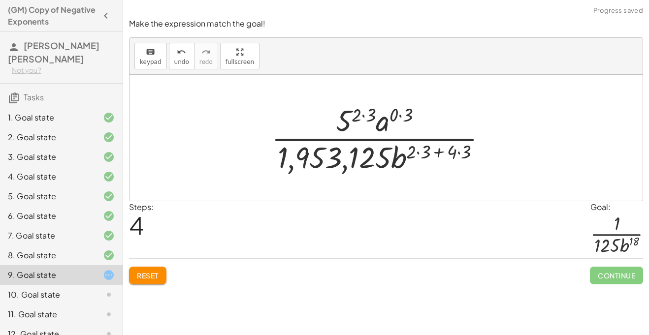
click at [439, 150] on div at bounding box center [382, 138] width 233 height 76
click at [432, 153] on div at bounding box center [382, 138] width 233 height 76
click at [415, 155] on div at bounding box center [382, 138] width 233 height 76
click at [406, 158] on div at bounding box center [382, 138] width 233 height 76
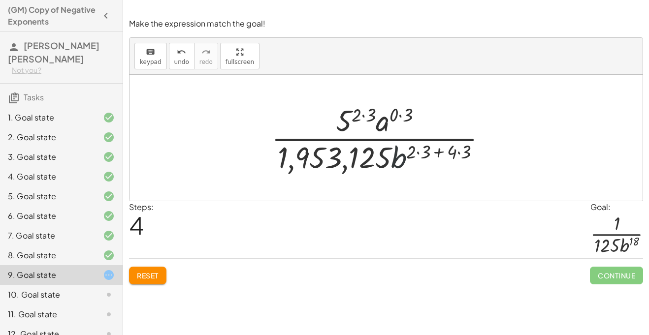
drag, startPoint x: 395, startPoint y: 158, endPoint x: 372, endPoint y: 117, distance: 47.2
click at [372, 117] on div at bounding box center [382, 138] width 233 height 76
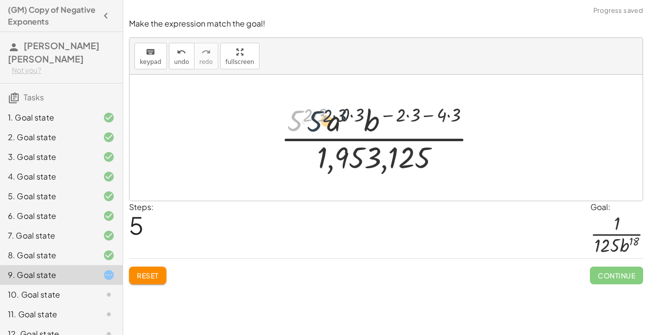
drag, startPoint x: 302, startPoint y: 115, endPoint x: 328, endPoint y: 113, distance: 25.7
click at [328, 113] on div at bounding box center [383, 138] width 214 height 76
click at [315, 115] on div at bounding box center [383, 138] width 214 height 76
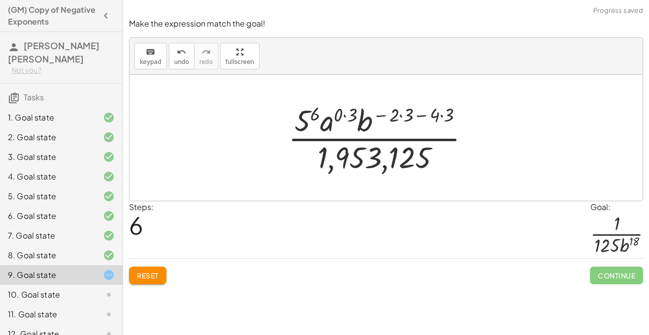
click at [343, 112] on div at bounding box center [382, 138] width 199 height 76
click at [344, 114] on div at bounding box center [382, 138] width 185 height 76
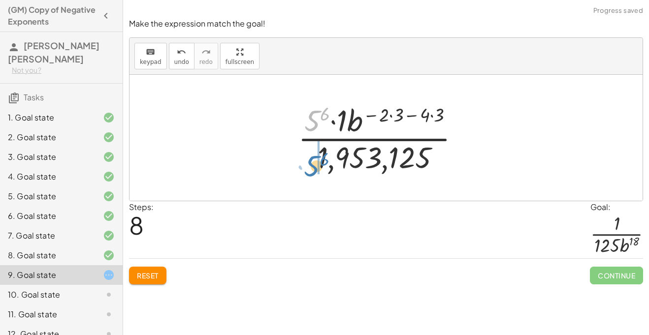
drag, startPoint x: 312, startPoint y: 112, endPoint x: 312, endPoint y: 157, distance: 45.3
click at [312, 157] on div at bounding box center [383, 138] width 180 height 76
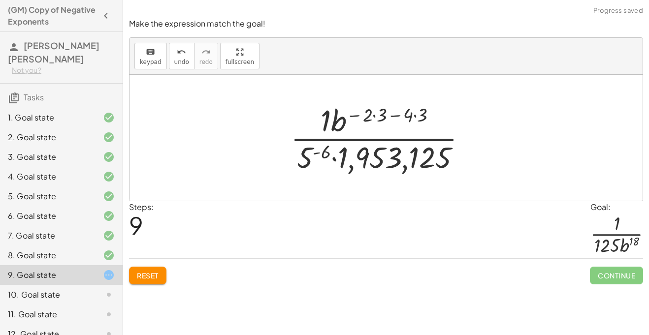
click at [329, 154] on div at bounding box center [382, 138] width 194 height 76
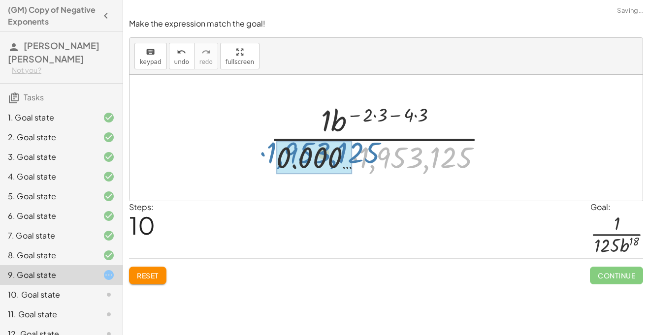
drag, startPoint x: 421, startPoint y: 158, endPoint x: 318, endPoint y: 153, distance: 103.0
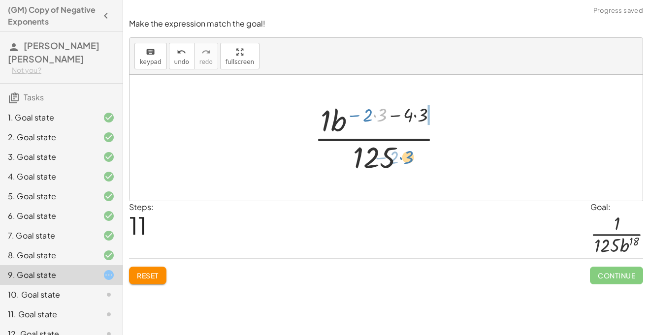
drag, startPoint x: 378, startPoint y: 116, endPoint x: 404, endPoint y: 156, distance: 48.2
click at [404, 156] on div at bounding box center [382, 138] width 147 height 76
drag, startPoint x: 373, startPoint y: 114, endPoint x: 367, endPoint y: 107, distance: 9.4
click at [367, 107] on div at bounding box center [382, 138] width 147 height 76
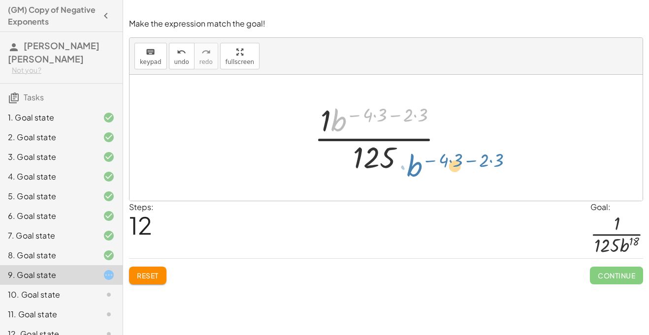
drag, startPoint x: 335, startPoint y: 116, endPoint x: 408, endPoint y: 161, distance: 86.2
click at [408, 161] on div at bounding box center [382, 138] width 147 height 76
drag, startPoint x: 341, startPoint y: 124, endPoint x: 393, endPoint y: 164, distance: 65.6
click at [393, 164] on div at bounding box center [382, 138] width 147 height 76
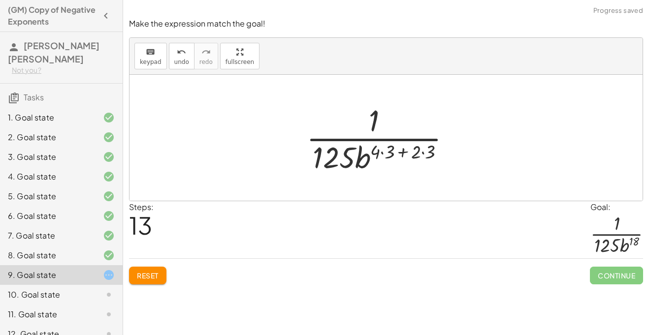
click at [378, 151] on div at bounding box center [382, 138] width 162 height 76
drag, startPoint x: 431, startPoint y: 152, endPoint x: 415, endPoint y: 152, distance: 15.3
click at [422, 154] on div at bounding box center [383, 138] width 148 height 76
drag, startPoint x: 404, startPoint y: 155, endPoint x: 375, endPoint y: 153, distance: 29.1
click at [375, 153] on div at bounding box center [383, 138] width 148 height 76
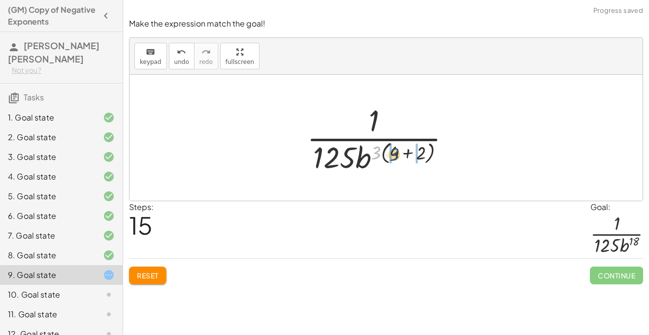
drag, startPoint x: 372, startPoint y: 153, endPoint x: 388, endPoint y: 154, distance: 15.3
drag, startPoint x: 432, startPoint y: 149, endPoint x: 422, endPoint y: 147, distance: 10.4
click at [422, 147] on div at bounding box center [382, 138] width 162 height 76
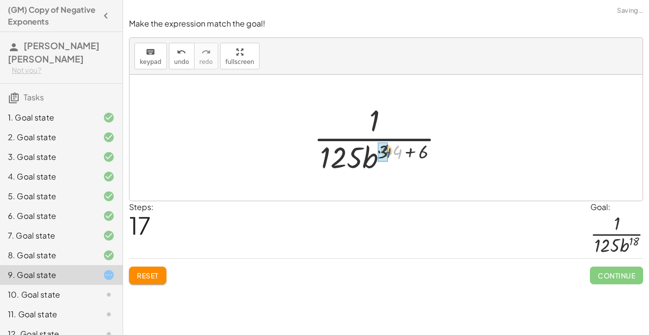
drag, startPoint x: 400, startPoint y: 155, endPoint x: 388, endPoint y: 154, distance: 11.4
click at [388, 154] on div at bounding box center [383, 138] width 148 height 76
click at [402, 155] on div at bounding box center [382, 138] width 140 height 76
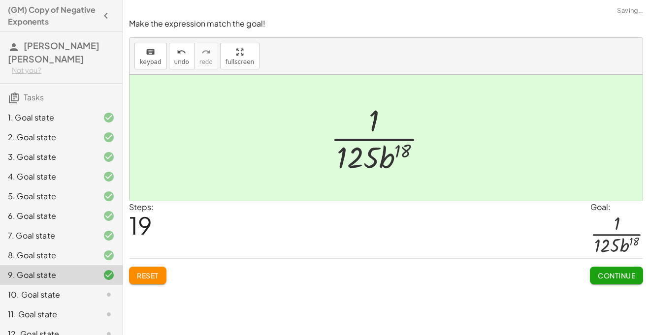
click at [626, 283] on button "Continue" at bounding box center [615, 276] width 53 height 18
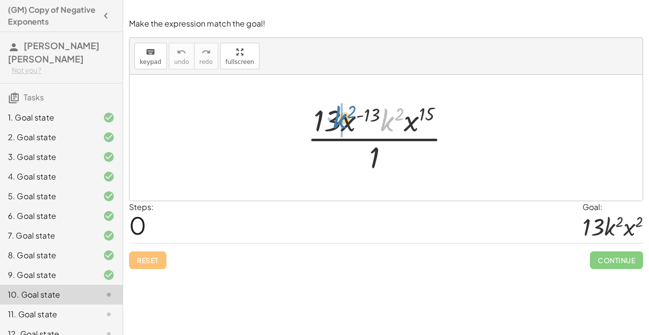
drag, startPoint x: 389, startPoint y: 120, endPoint x: 343, endPoint y: 119, distance: 46.3
click at [343, 119] on div at bounding box center [382, 138] width 161 height 76
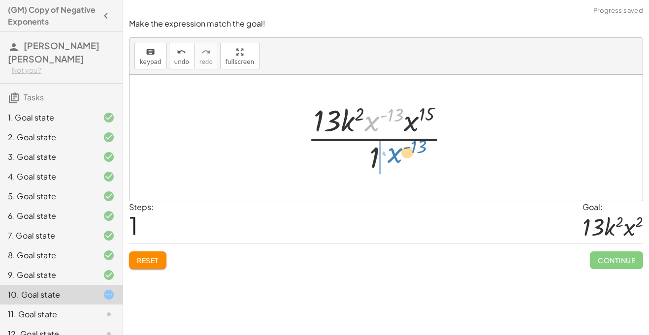
drag, startPoint x: 375, startPoint y: 122, endPoint x: 399, endPoint y: 154, distance: 39.9
click at [399, 154] on div at bounding box center [382, 138] width 161 height 76
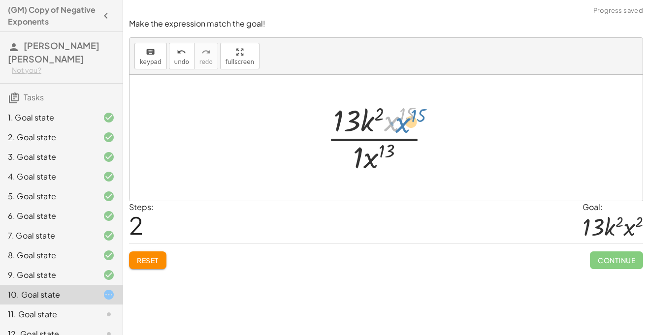
drag, startPoint x: 392, startPoint y: 124, endPoint x: 403, endPoint y: 124, distance: 10.3
click at [403, 124] on div at bounding box center [383, 138] width 122 height 76
click at [175, 62] on span "undo" at bounding box center [181, 62] width 15 height 7
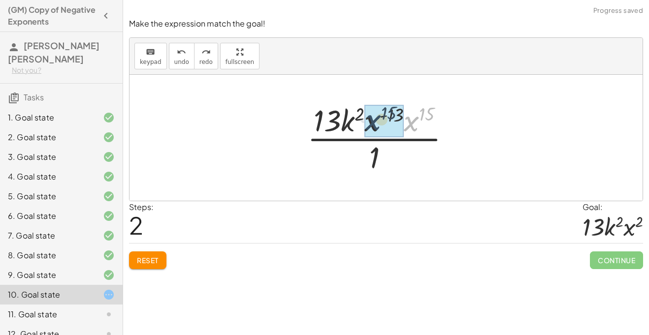
drag, startPoint x: 406, startPoint y: 125, endPoint x: 368, endPoint y: 124, distance: 38.9
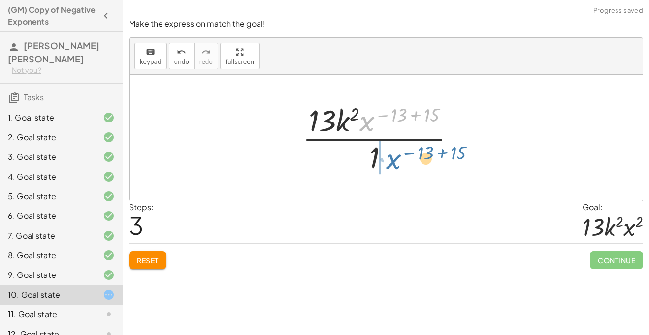
drag, startPoint x: 367, startPoint y: 120, endPoint x: 392, endPoint y: 162, distance: 48.9
click at [392, 162] on div at bounding box center [382, 138] width 171 height 76
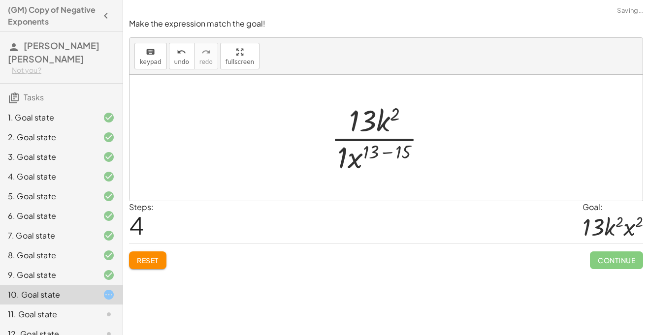
click at [374, 153] on div at bounding box center [383, 138] width 114 height 76
click at [378, 154] on div at bounding box center [383, 138] width 114 height 76
click at [395, 151] on div at bounding box center [383, 138] width 114 height 76
click at [177, 62] on span "undo" at bounding box center [181, 62] width 15 height 7
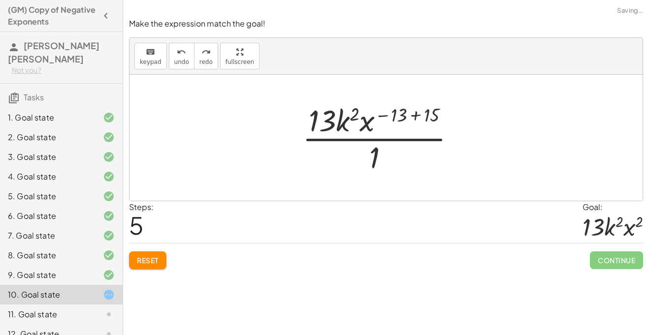
click at [416, 118] on div at bounding box center [382, 138] width 171 height 76
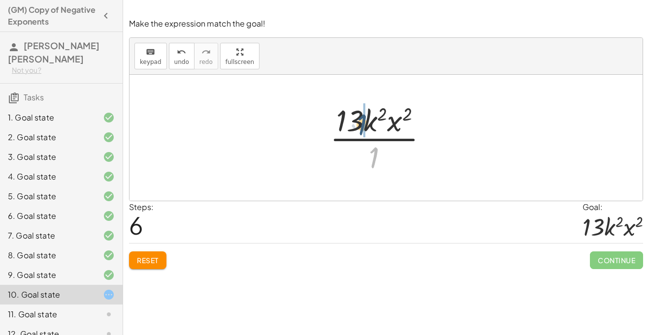
drag, startPoint x: 376, startPoint y: 156, endPoint x: 361, endPoint y: 123, distance: 36.3
click at [361, 123] on div at bounding box center [383, 138] width 116 height 76
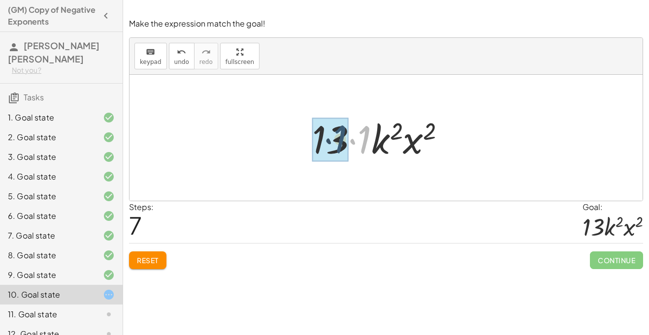
drag, startPoint x: 364, startPoint y: 141, endPoint x: 339, endPoint y: 141, distance: 25.1
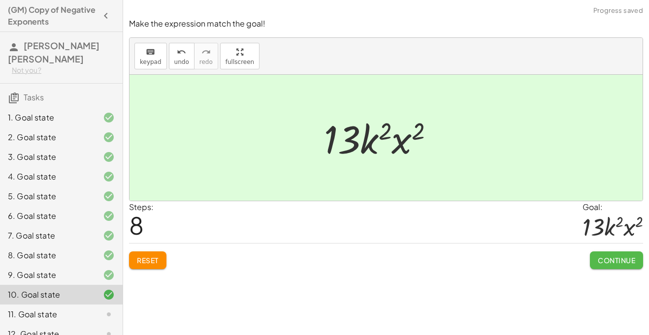
click at [610, 266] on button "Continue" at bounding box center [615, 260] width 53 height 18
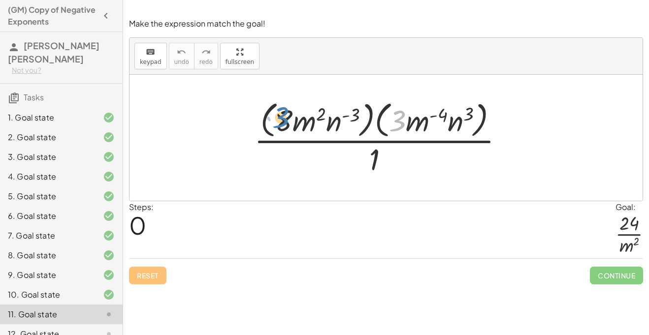
drag, startPoint x: 398, startPoint y: 127, endPoint x: 284, endPoint y: 125, distance: 113.7
click at [284, 125] on div at bounding box center [382, 137] width 267 height 80
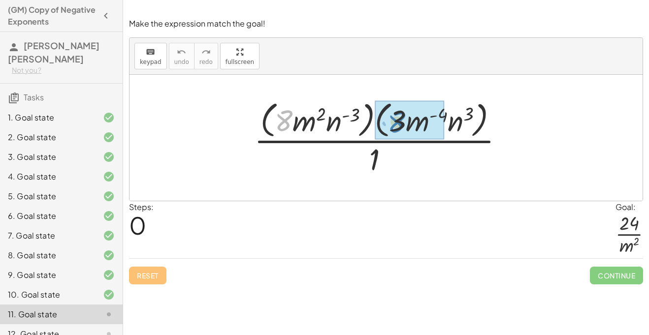
drag, startPoint x: 288, startPoint y: 124, endPoint x: 399, endPoint y: 126, distance: 111.2
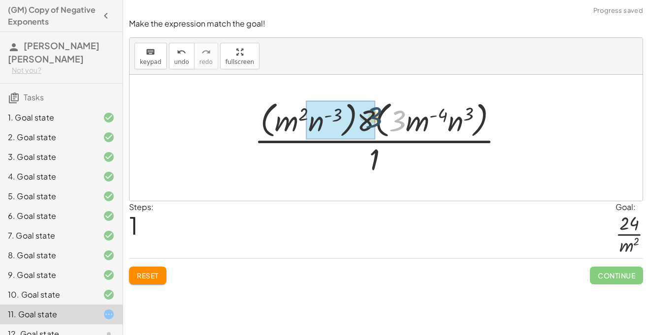
drag, startPoint x: 394, startPoint y: 124, endPoint x: 361, endPoint y: 121, distance: 33.1
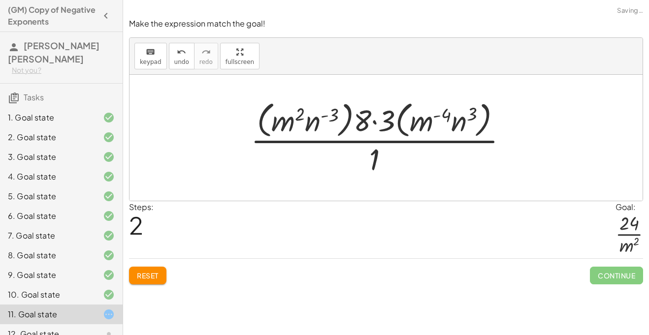
click at [347, 120] on div at bounding box center [383, 137] width 275 height 80
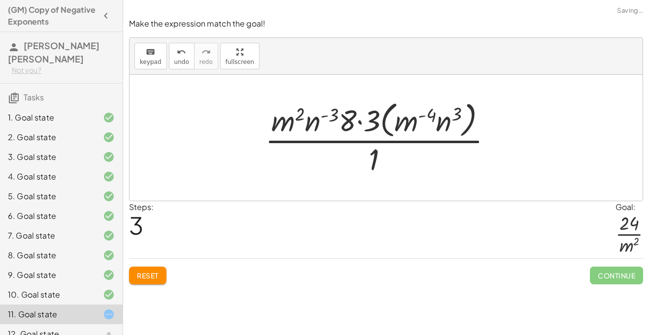
click at [358, 124] on div at bounding box center [382, 137] width 245 height 80
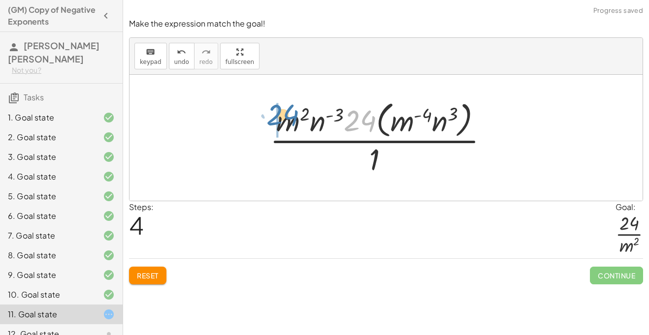
drag, startPoint x: 366, startPoint y: 122, endPoint x: 288, endPoint y: 116, distance: 78.5
click at [288, 116] on div at bounding box center [383, 137] width 236 height 80
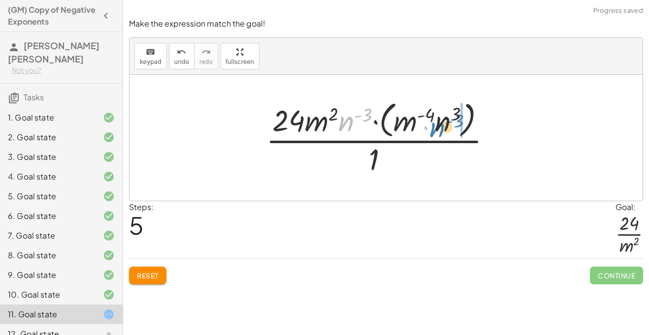
drag, startPoint x: 347, startPoint y: 118, endPoint x: 439, endPoint y: 123, distance: 91.7
click at [439, 123] on div at bounding box center [382, 137] width 243 height 80
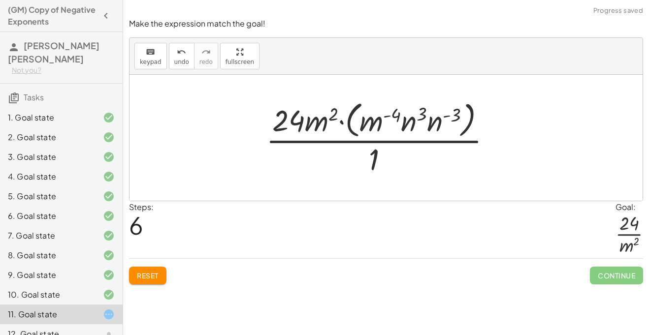
click at [416, 122] on div at bounding box center [382, 137] width 243 height 80
click at [409, 121] on div at bounding box center [382, 137] width 243 height 80
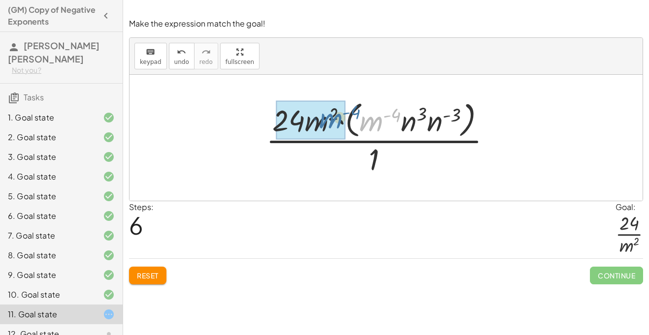
drag, startPoint x: 381, startPoint y: 120, endPoint x: 340, endPoint y: 117, distance: 40.9
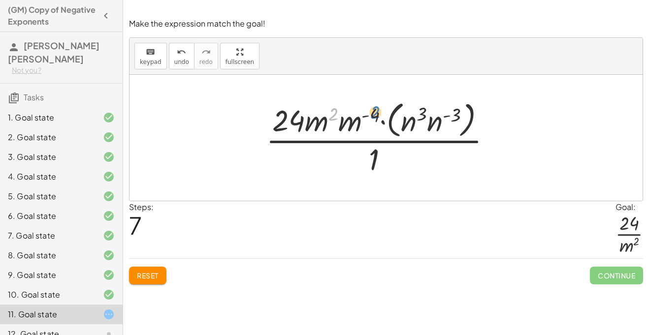
drag, startPoint x: 336, startPoint y: 124, endPoint x: 379, endPoint y: 124, distance: 43.3
click at [379, 124] on div at bounding box center [382, 137] width 243 height 80
drag, startPoint x: 373, startPoint y: 117, endPoint x: 324, endPoint y: 113, distance: 49.8
click at [324, 113] on div at bounding box center [382, 137] width 243 height 80
drag, startPoint x: 367, startPoint y: 126, endPoint x: 335, endPoint y: 123, distance: 31.7
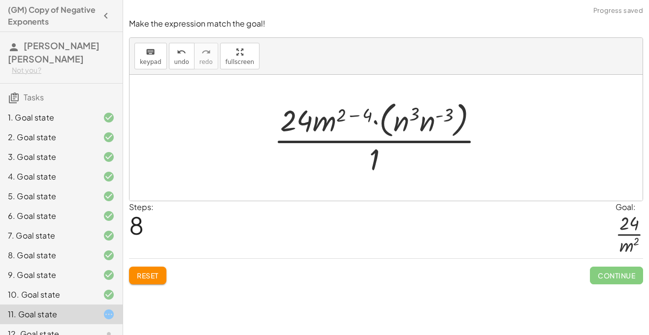
click at [354, 114] on div at bounding box center [383, 137] width 228 height 80
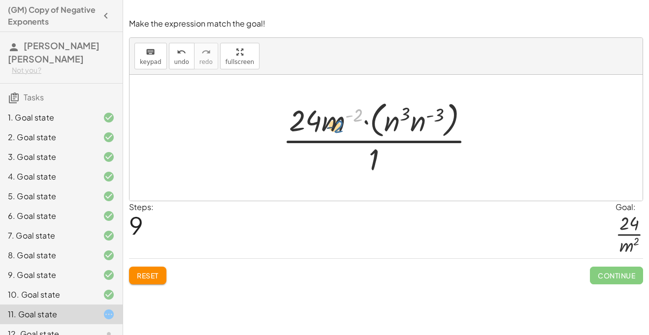
drag, startPoint x: 359, startPoint y: 112, endPoint x: 348, endPoint y: 121, distance: 14.3
click at [348, 121] on div at bounding box center [383, 137] width 210 height 80
drag, startPoint x: 375, startPoint y: 160, endPoint x: 358, endPoint y: 114, distance: 48.9
click at [358, 114] on div at bounding box center [383, 137] width 210 height 80
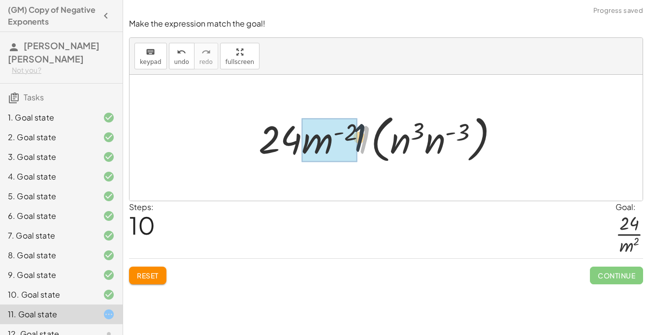
drag, startPoint x: 359, startPoint y: 137, endPoint x: 428, endPoint y: 134, distance: 69.4
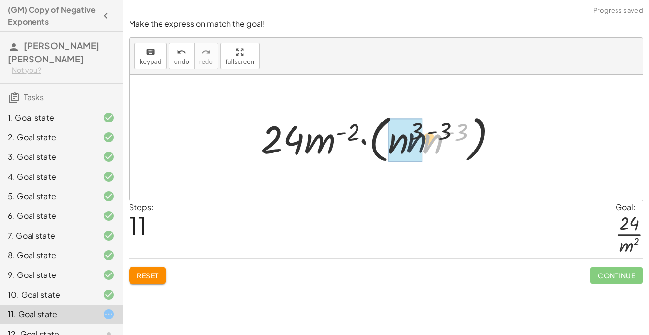
drag, startPoint x: 434, startPoint y: 138, endPoint x: 406, endPoint y: 137, distance: 27.1
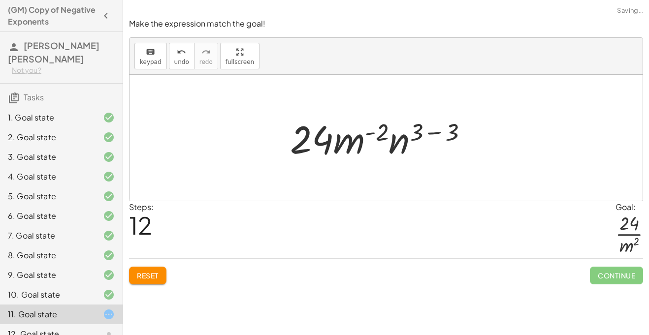
click at [430, 134] on div at bounding box center [382, 138] width 195 height 51
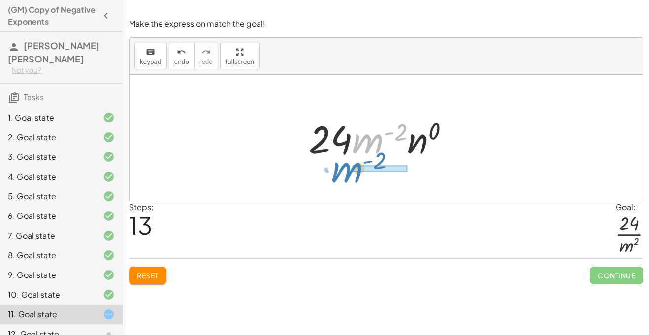
drag, startPoint x: 370, startPoint y: 143, endPoint x: 350, endPoint y: 172, distance: 35.1
click at [350, 172] on div "· ( · 8 · m 2 · n ( - 3 ) ) · ( · 3 · m ( - 4 ) · n 3 ) · 1 · ( · m 2 · n ( - 3…" at bounding box center [385, 138] width 513 height 126
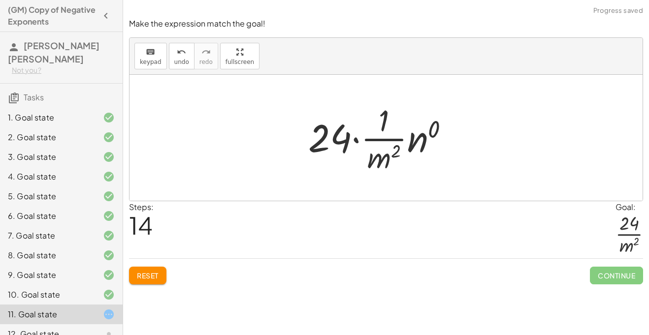
click at [381, 125] on div at bounding box center [382, 138] width 158 height 76
drag, startPoint x: 381, startPoint y: 125, endPoint x: 332, endPoint y: 145, distance: 53.2
click at [332, 145] on div at bounding box center [382, 138] width 158 height 76
drag, startPoint x: 335, startPoint y: 130, endPoint x: 393, endPoint y: 113, distance: 60.7
click at [393, 113] on div at bounding box center [382, 138] width 158 height 76
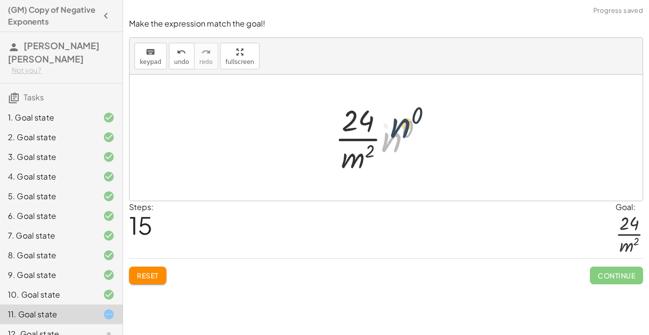
drag, startPoint x: 395, startPoint y: 141, endPoint x: 404, endPoint y: 127, distance: 17.3
click at [404, 127] on div at bounding box center [383, 138] width 106 height 76
drag, startPoint x: 401, startPoint y: 129, endPoint x: 383, endPoint y: 117, distance: 21.6
click at [383, 117] on div at bounding box center [383, 138] width 106 height 76
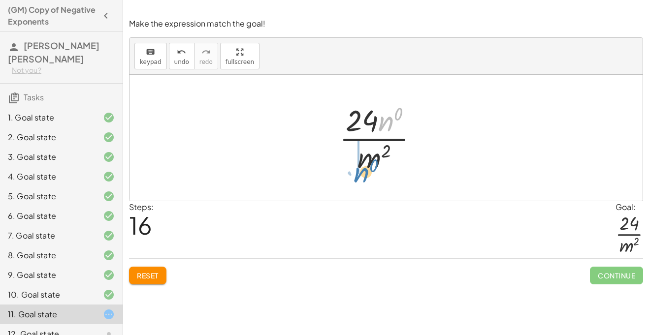
drag, startPoint x: 393, startPoint y: 119, endPoint x: 369, endPoint y: 169, distance: 55.7
click at [369, 169] on div at bounding box center [382, 138] width 97 height 76
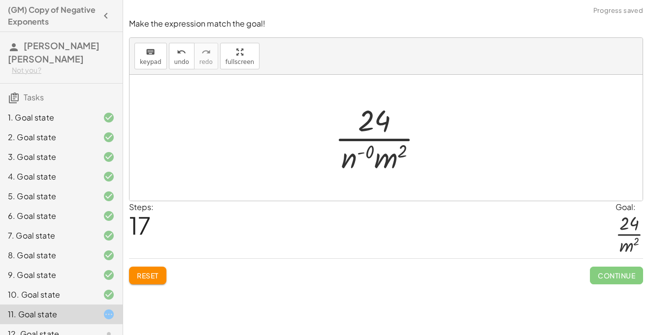
click at [364, 153] on div at bounding box center [383, 138] width 106 height 76
click at [365, 154] on div at bounding box center [382, 138] width 115 height 76
drag, startPoint x: 365, startPoint y: 154, endPoint x: 355, endPoint y: 161, distance: 11.9
drag, startPoint x: 360, startPoint y: 156, endPoint x: 394, endPoint y: 108, distance: 58.6
click at [394, 108] on div at bounding box center [382, 138] width 83 height 76
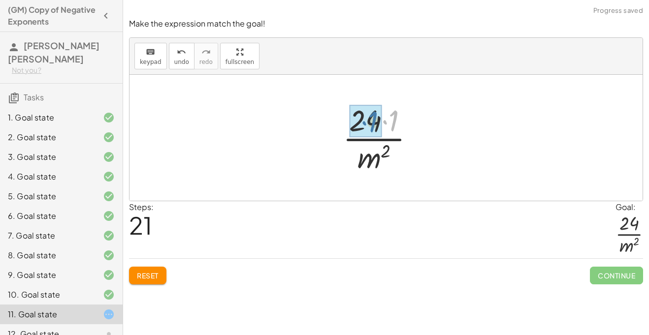
drag, startPoint x: 385, startPoint y: 123, endPoint x: 368, endPoint y: 127, distance: 17.7
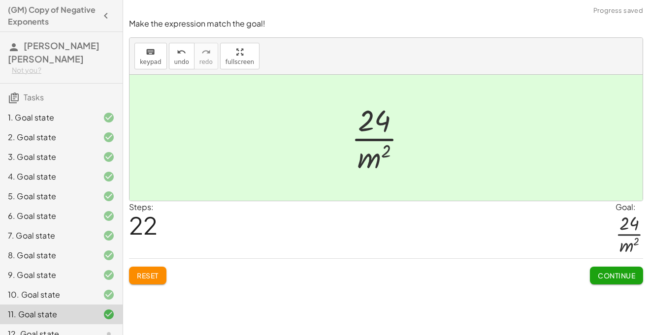
click at [615, 278] on span "Continue" at bounding box center [615, 275] width 37 height 9
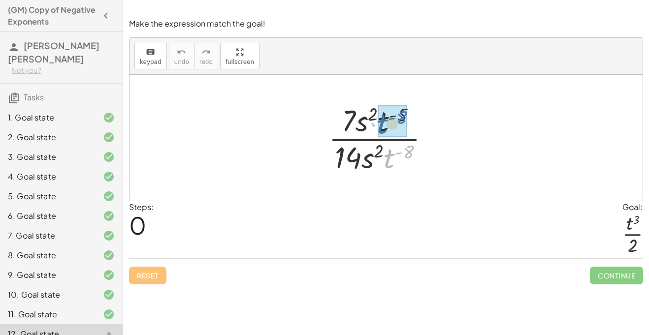
drag, startPoint x: 389, startPoint y: 155, endPoint x: 382, endPoint y: 120, distance: 35.6
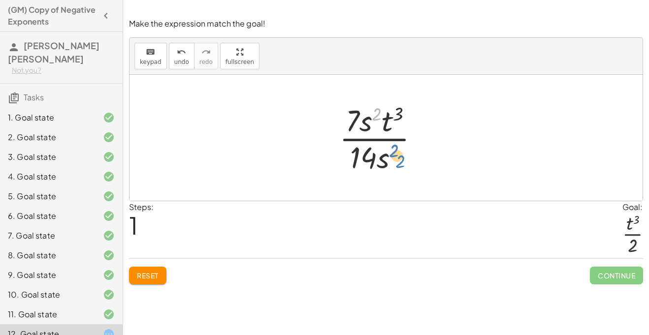
drag, startPoint x: 373, startPoint y: 115, endPoint x: 390, endPoint y: 153, distance: 41.2
click at [390, 153] on div at bounding box center [382, 138] width 97 height 76
click at [357, 130] on div at bounding box center [382, 138] width 97 height 76
drag, startPoint x: 374, startPoint y: 157, endPoint x: 429, endPoint y: 119, distance: 66.8
click at [429, 119] on div at bounding box center [382, 138] width 97 height 76
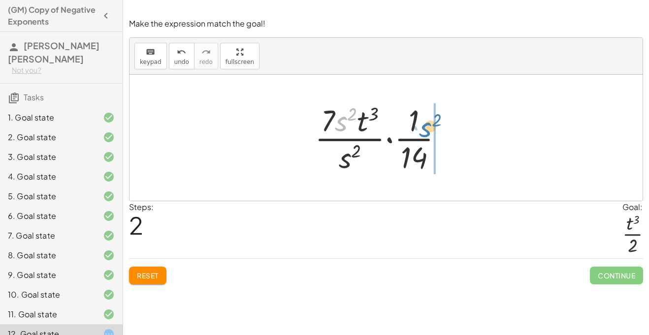
drag, startPoint x: 339, startPoint y: 124, endPoint x: 423, endPoint y: 131, distance: 84.4
click at [423, 131] on div at bounding box center [383, 138] width 146 height 76
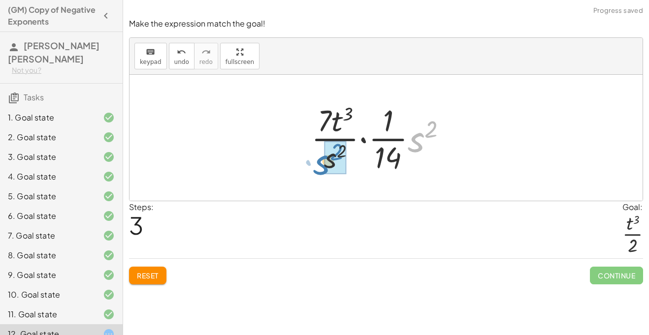
drag, startPoint x: 421, startPoint y: 134, endPoint x: 327, endPoint y: 156, distance: 96.7
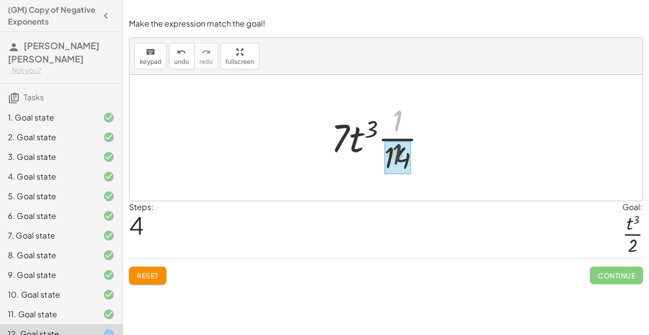
drag, startPoint x: 392, startPoint y: 125, endPoint x: 392, endPoint y: 162, distance: 36.4
drag, startPoint x: 339, startPoint y: 140, endPoint x: 387, endPoint y: 157, distance: 51.2
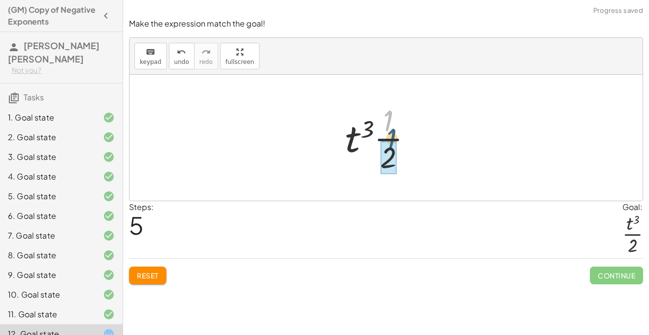
drag, startPoint x: 388, startPoint y: 119, endPoint x: 391, endPoint y: 148, distance: 29.1
drag, startPoint x: 361, startPoint y: 135, endPoint x: 328, endPoint y: 155, distance: 39.1
drag, startPoint x: 354, startPoint y: 137, endPoint x: 380, endPoint y: 128, distance: 28.2
click at [380, 128] on div at bounding box center [382, 138] width 85 height 76
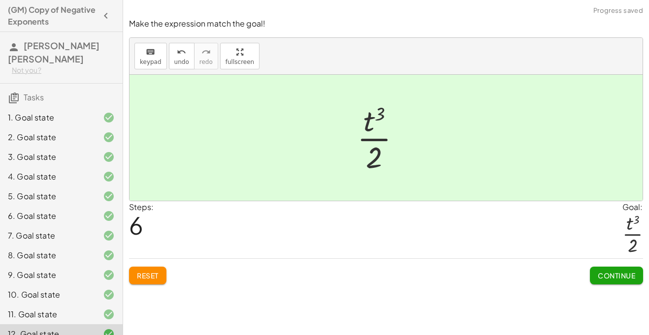
click at [637, 273] on button "Continue" at bounding box center [615, 276] width 53 height 18
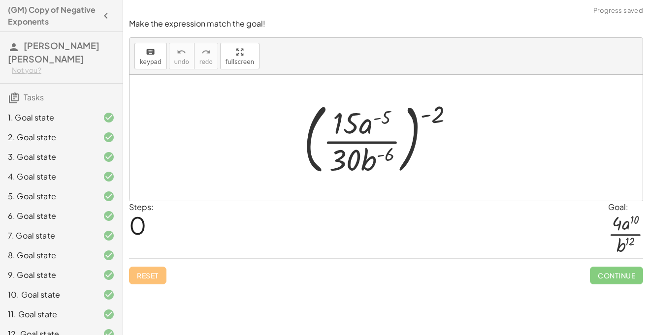
click at [123, 217] on nav "(GM) Copy of Negative Exponents Anna Santiago Ceballos Not you? Tasks 1. Goal s…" at bounding box center [61, 167] width 123 height 335
